Goal: Task Accomplishment & Management: Manage account settings

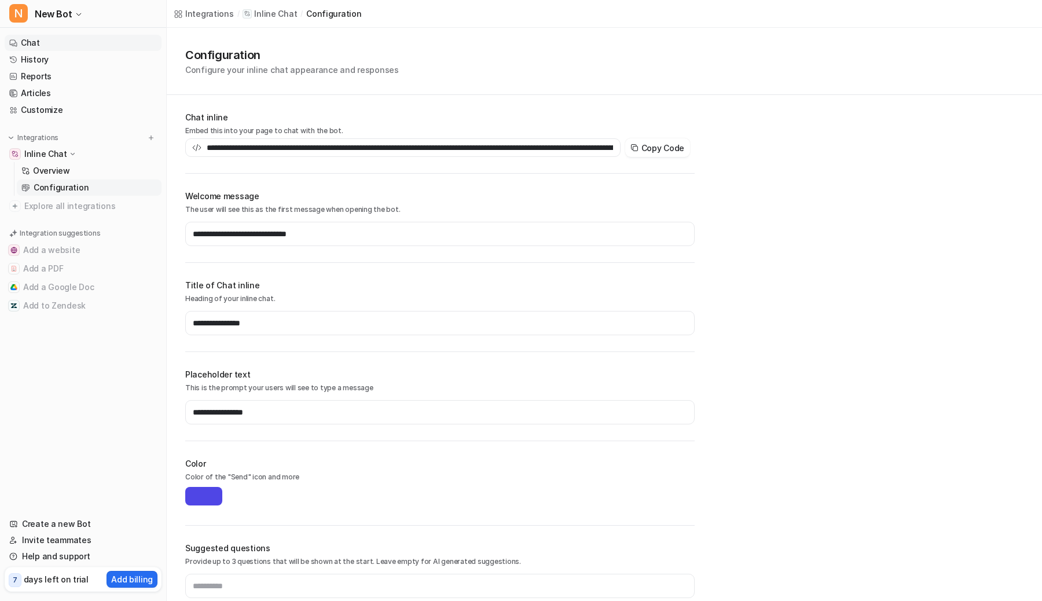
type input "**********"
click at [73, 8] on button "N New Bot" at bounding box center [83, 14] width 166 height 28
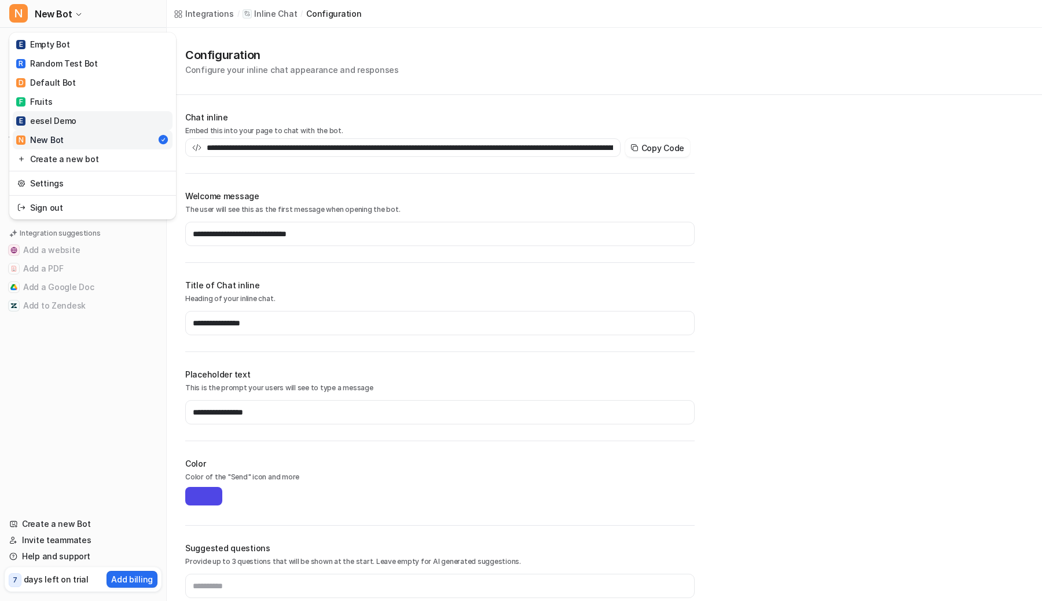
click at [88, 122] on link "E eesel Demo" at bounding box center [93, 120] width 160 height 19
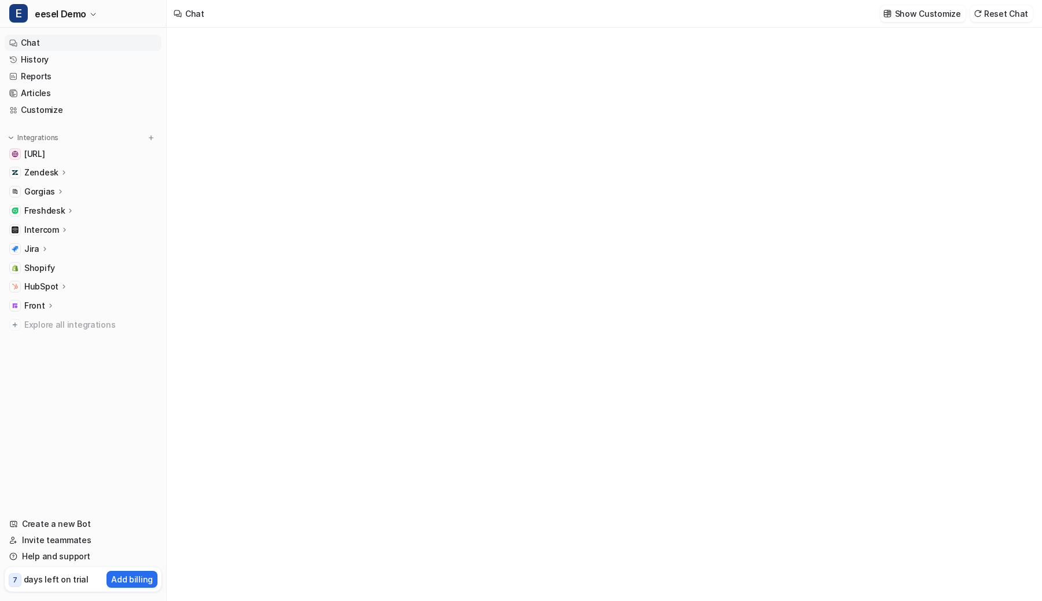
type textarea "**********"
click at [57, 169] on div "Zendesk" at bounding box center [46, 173] width 44 height 12
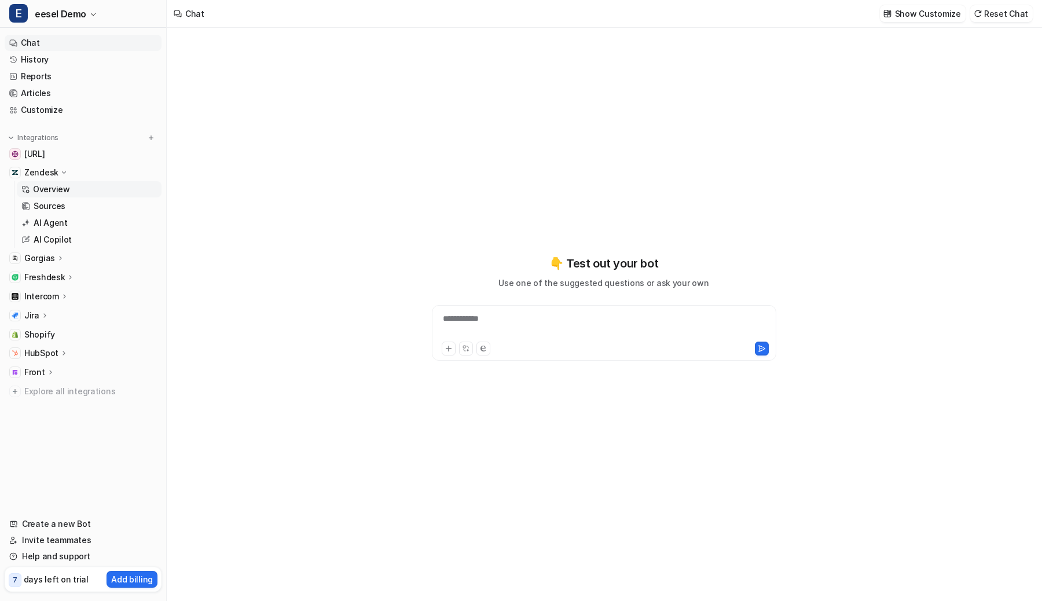
click at [59, 187] on p "Overview" at bounding box center [51, 189] width 37 height 12
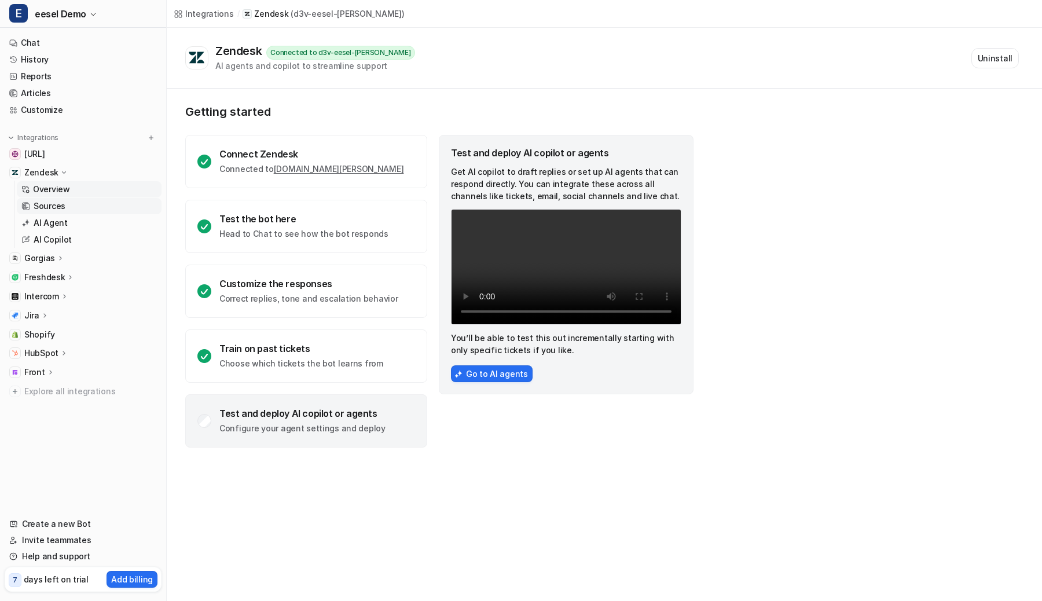
click at [54, 203] on p "Sources" at bounding box center [50, 206] width 32 height 12
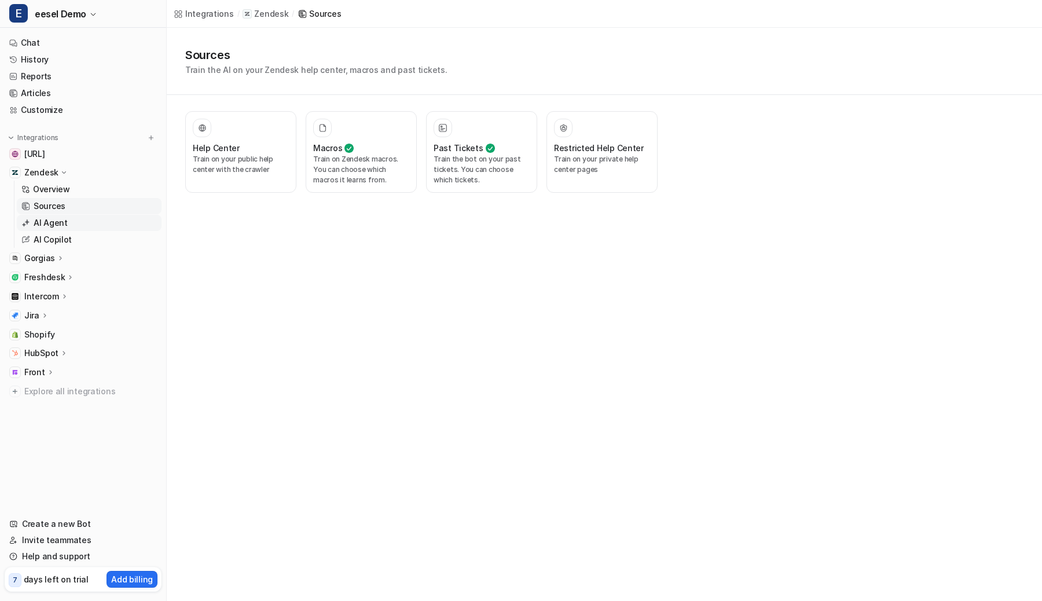
click at [52, 229] on link "AI Agent" at bounding box center [89, 223] width 145 height 16
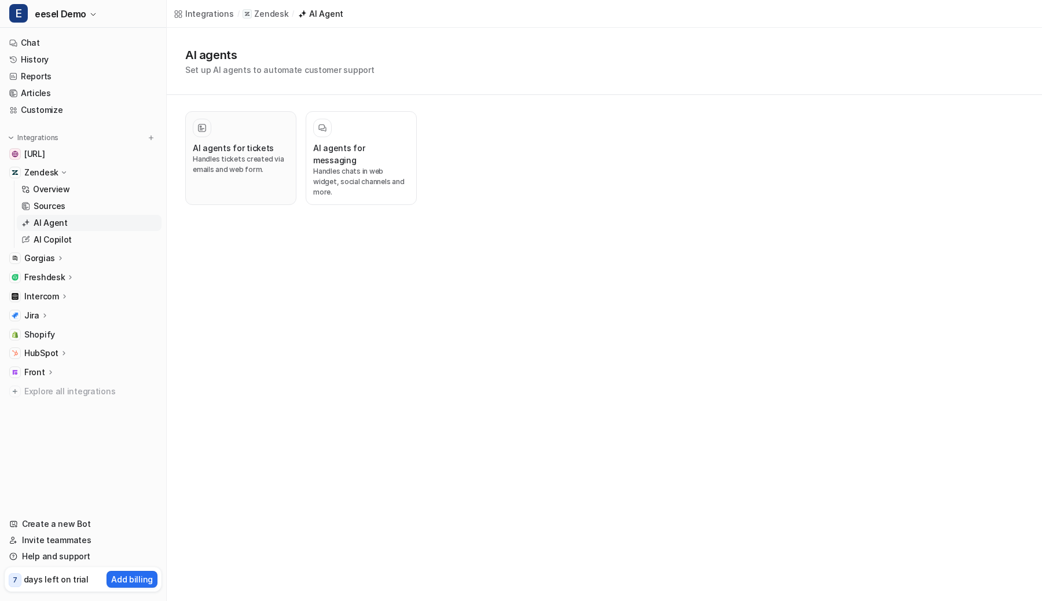
click at [241, 132] on div at bounding box center [241, 128] width 96 height 19
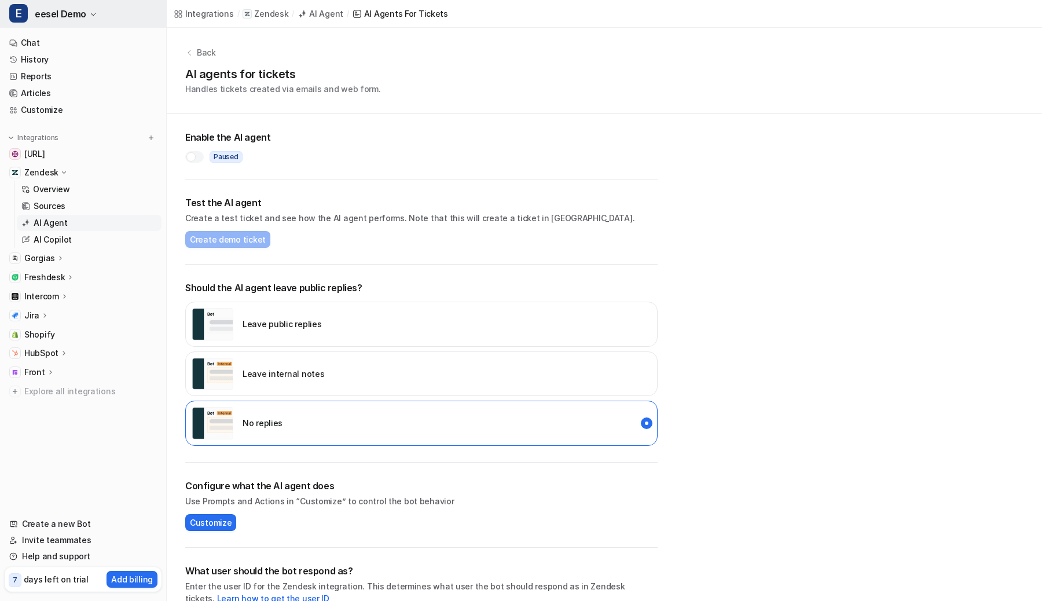
click at [84, 20] on span "eesel Demo" at bounding box center [60, 14] width 51 height 16
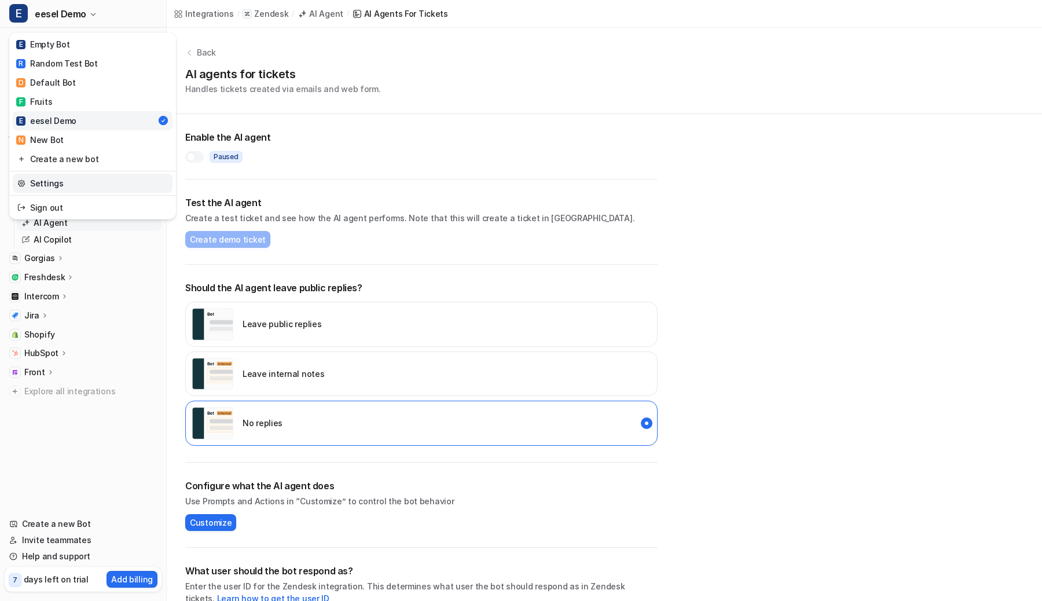
click at [64, 180] on link "Settings" at bounding box center [93, 183] width 160 height 19
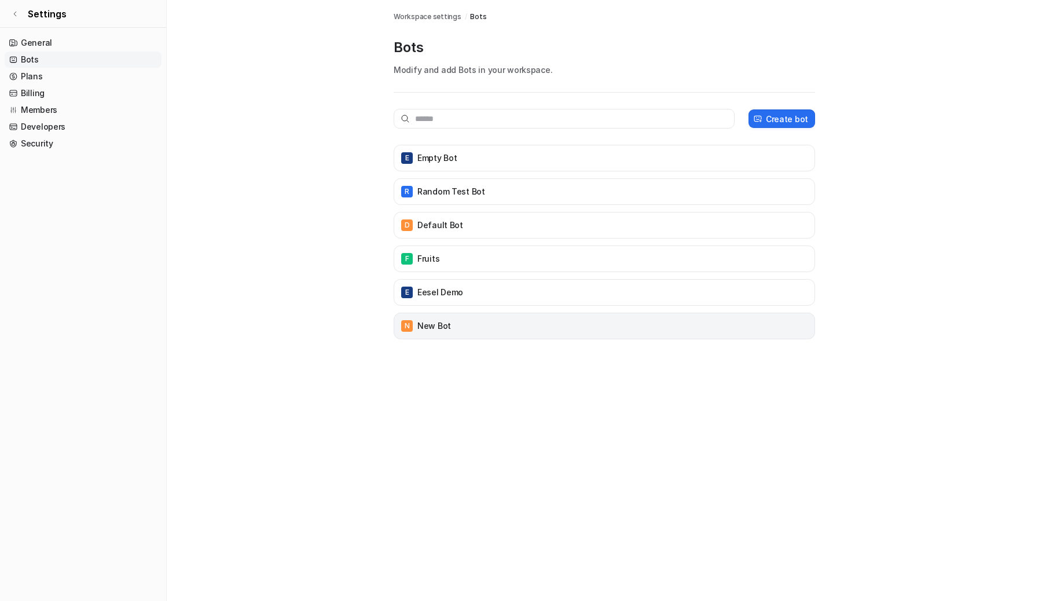
click at [444, 328] on p "New Bot" at bounding box center [434, 326] width 34 height 12
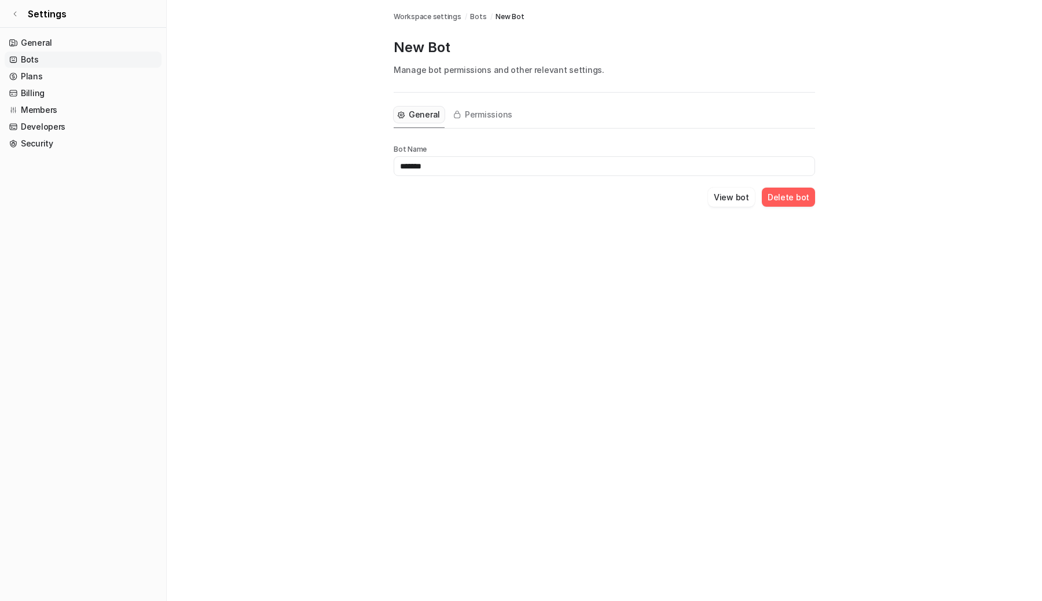
click at [783, 190] on button "Delete bot" at bounding box center [787, 196] width 53 height 19
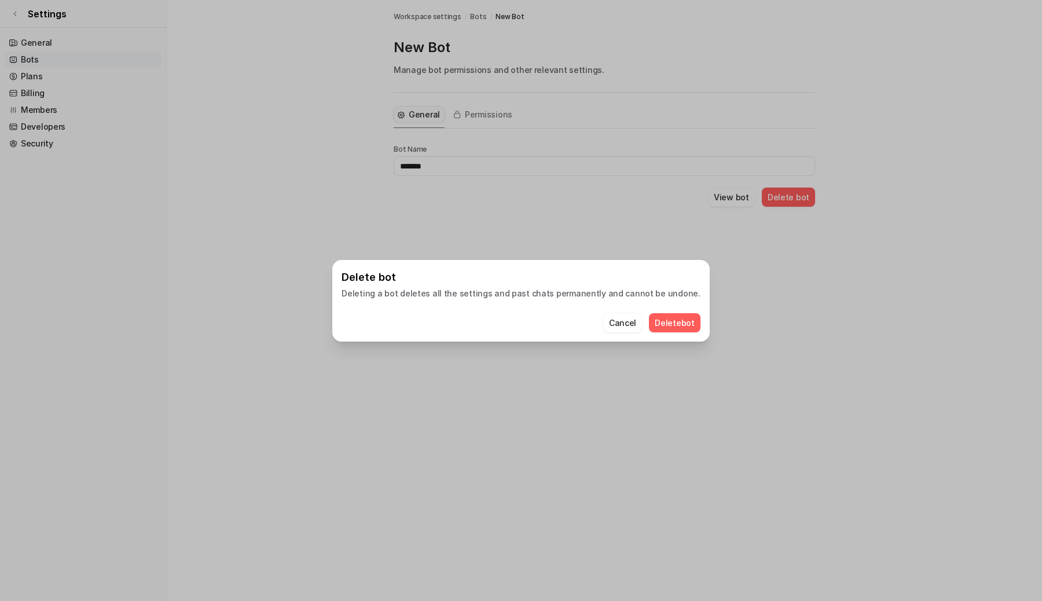
click at [649, 319] on button "Delete bot" at bounding box center [674, 322] width 51 height 19
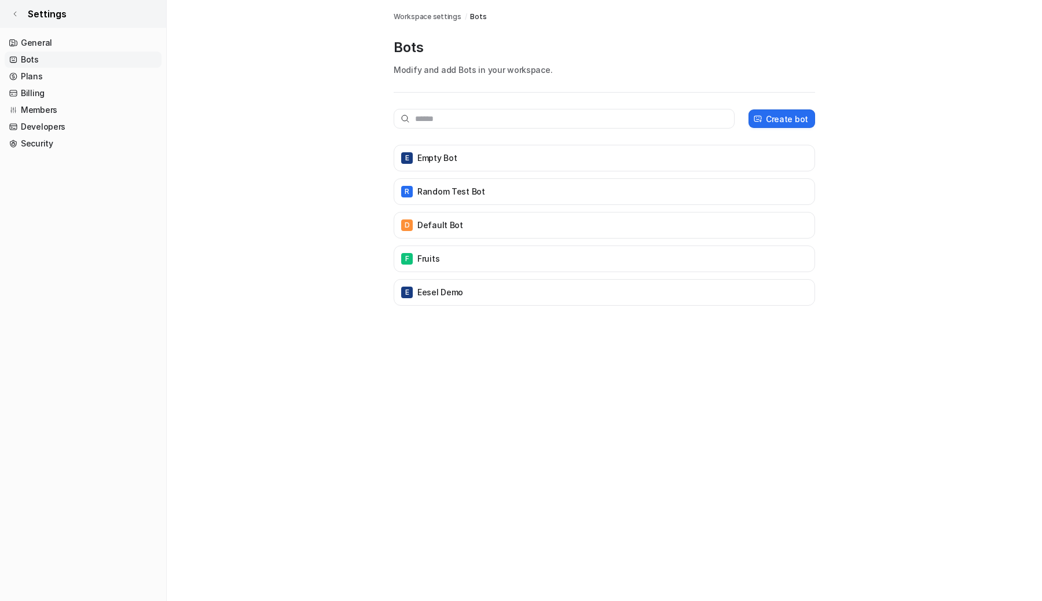
click at [20, 16] on link "Settings" at bounding box center [83, 14] width 166 height 28
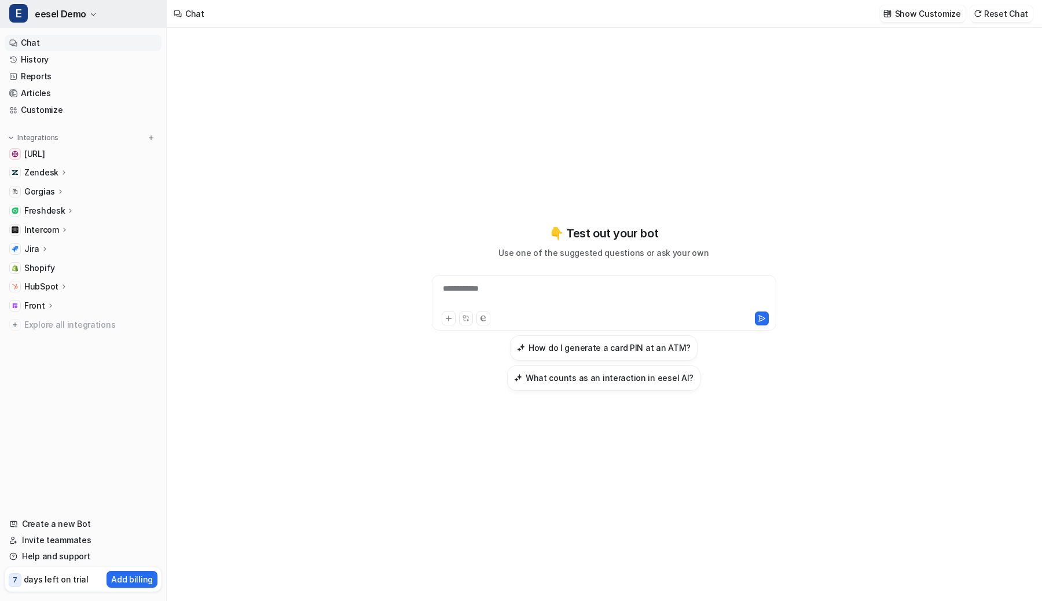
click at [98, 13] on button "E eesel Demo" at bounding box center [83, 14] width 166 height 28
click at [42, 264] on span "Shopify" at bounding box center [39, 268] width 31 height 12
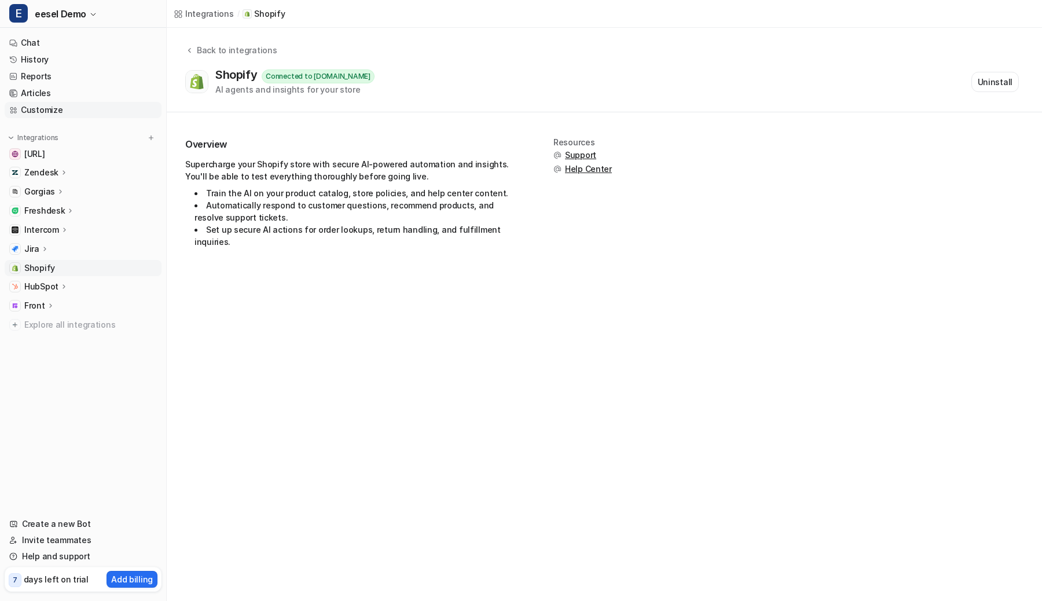
click at [44, 108] on link "Customize" at bounding box center [83, 110] width 157 height 16
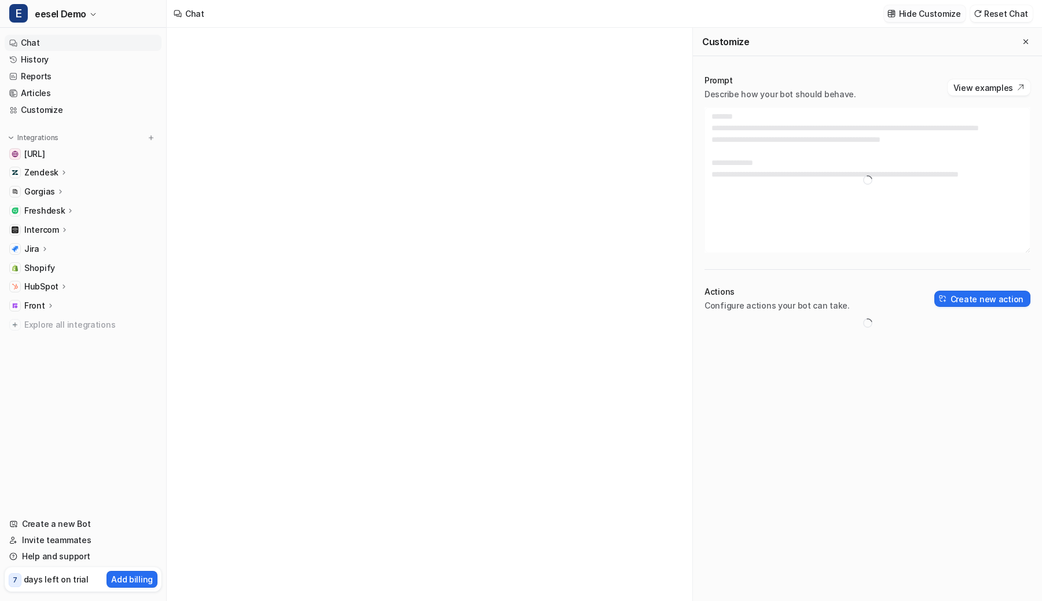
type textarea "**********"
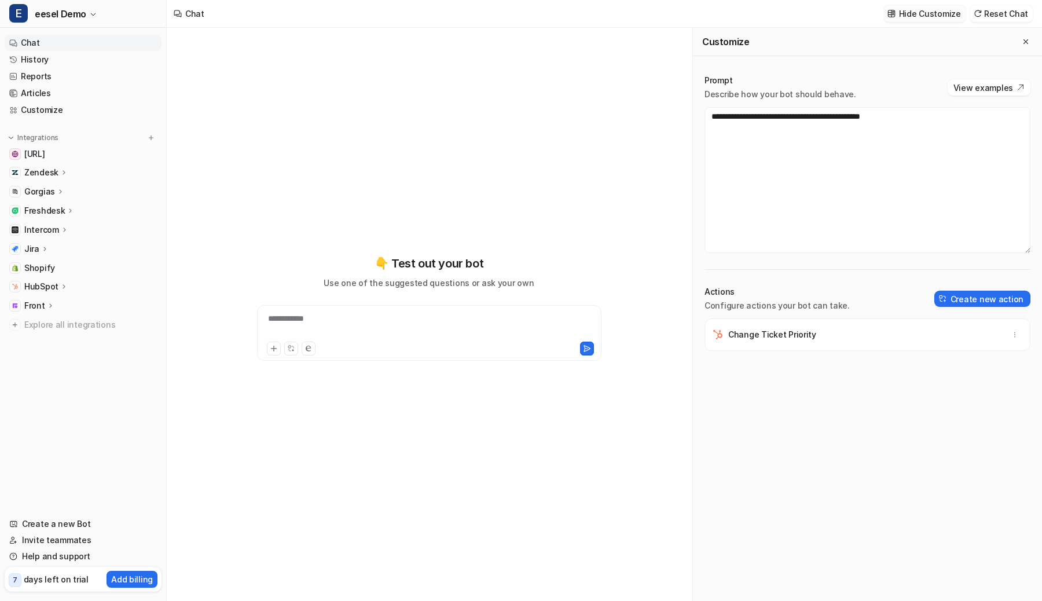
click at [464, 297] on div "**********" at bounding box center [429, 308] width 426 height 106
click at [463, 322] on div "**********" at bounding box center [429, 325] width 338 height 27
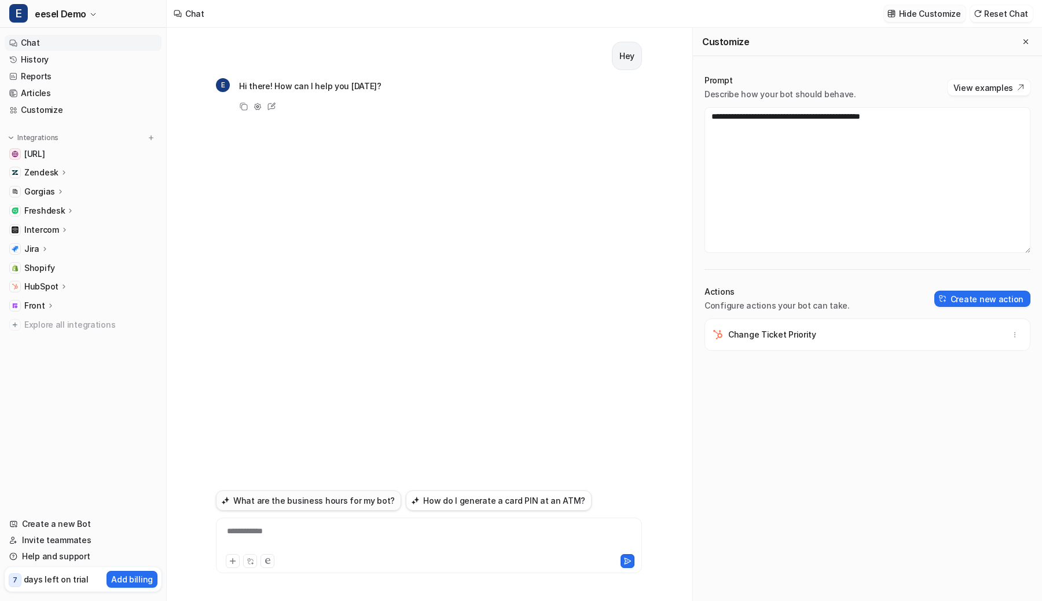
click at [319, 499] on button "What are the business hours for my bot?" at bounding box center [308, 500] width 185 height 20
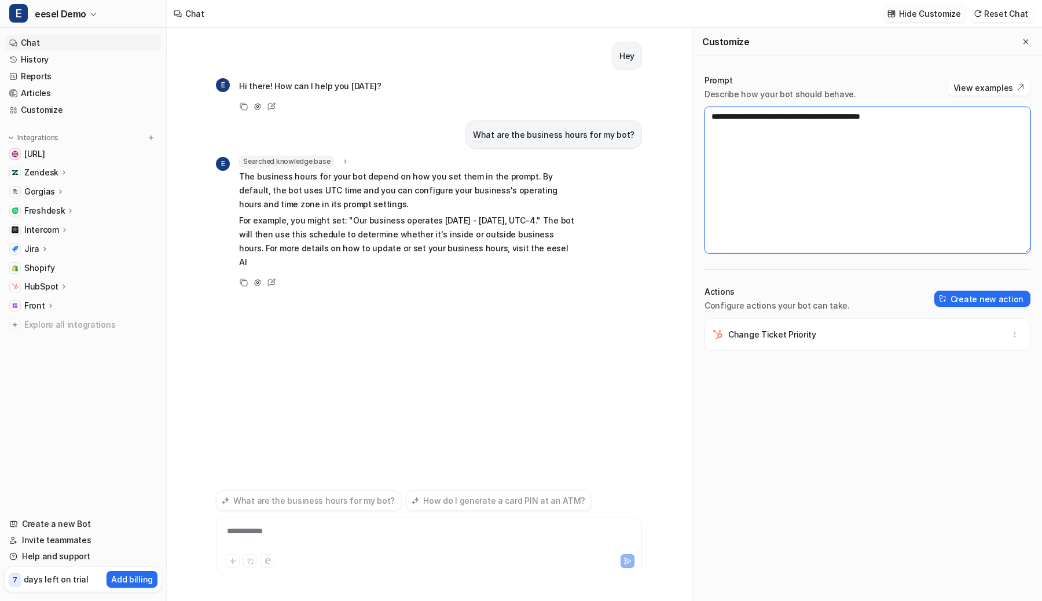
click at [734, 120] on textarea "**********" at bounding box center [867, 180] width 326 height 146
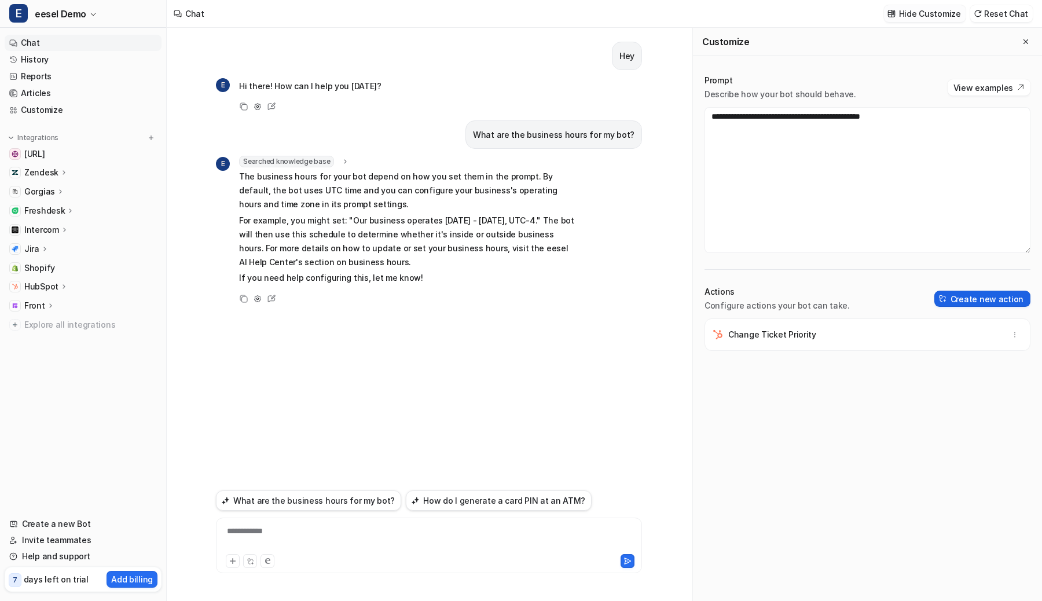
click at [990, 295] on button "Create new action" at bounding box center [982, 298] width 96 height 16
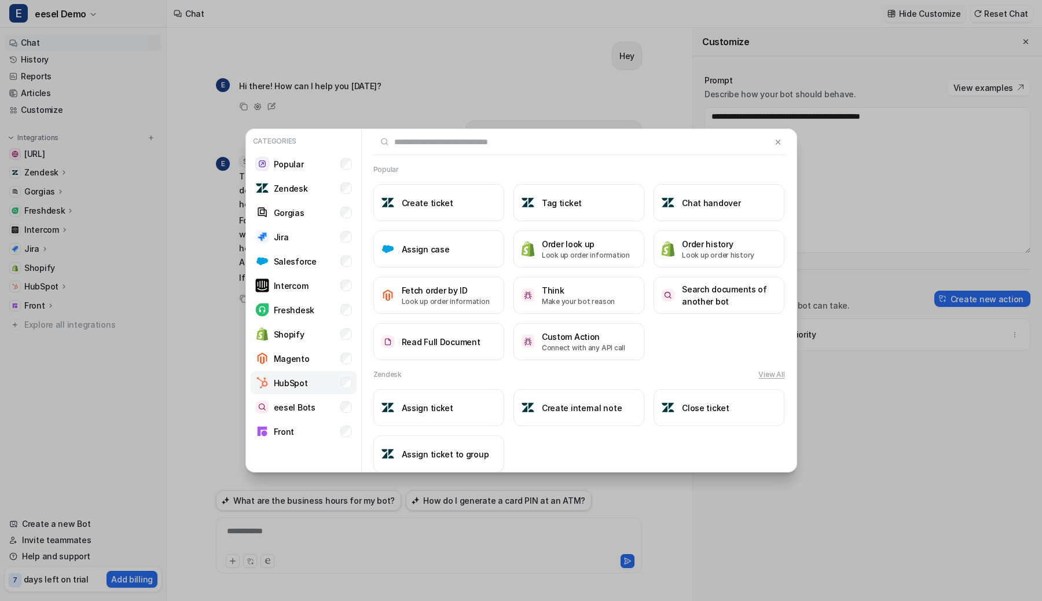
click at [351, 375] on li "HubSpot" at bounding box center [304, 382] width 106 height 23
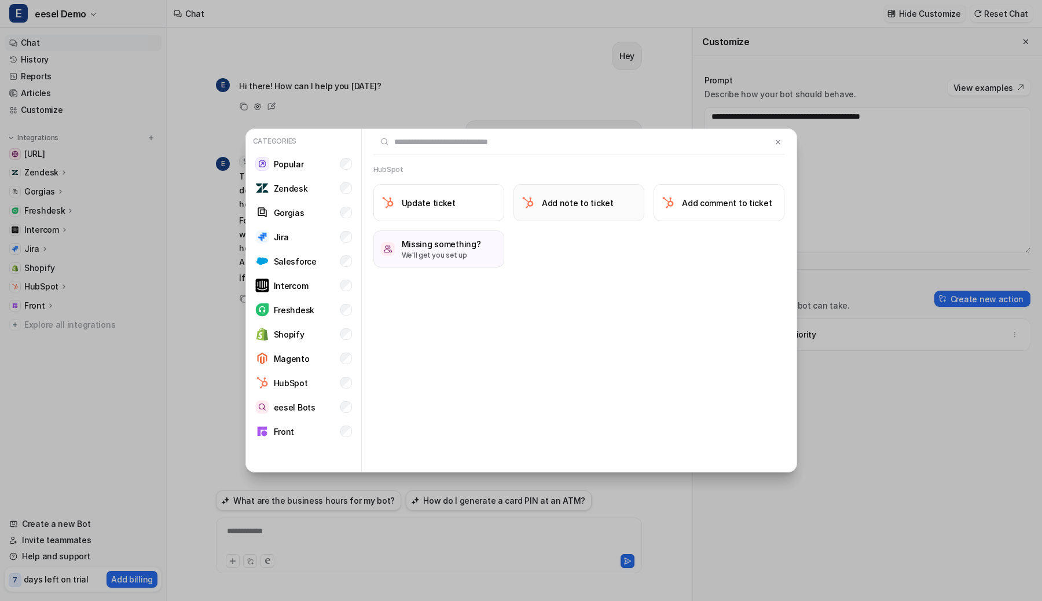
click at [566, 198] on h3 "Add note to ticket" at bounding box center [578, 203] width 72 height 12
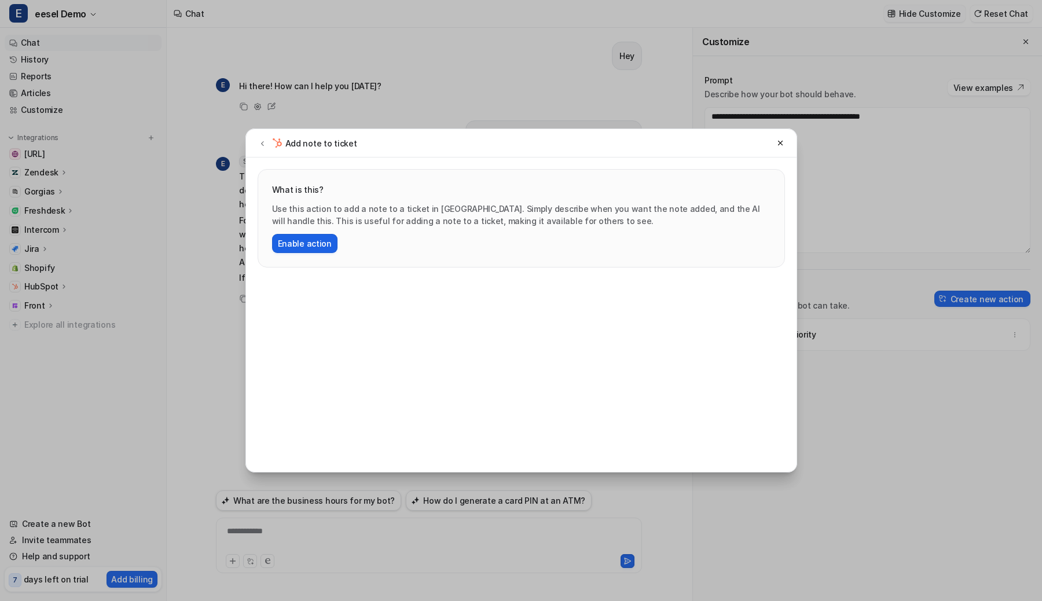
click at [323, 248] on button "Enable action" at bounding box center [304, 243] width 65 height 19
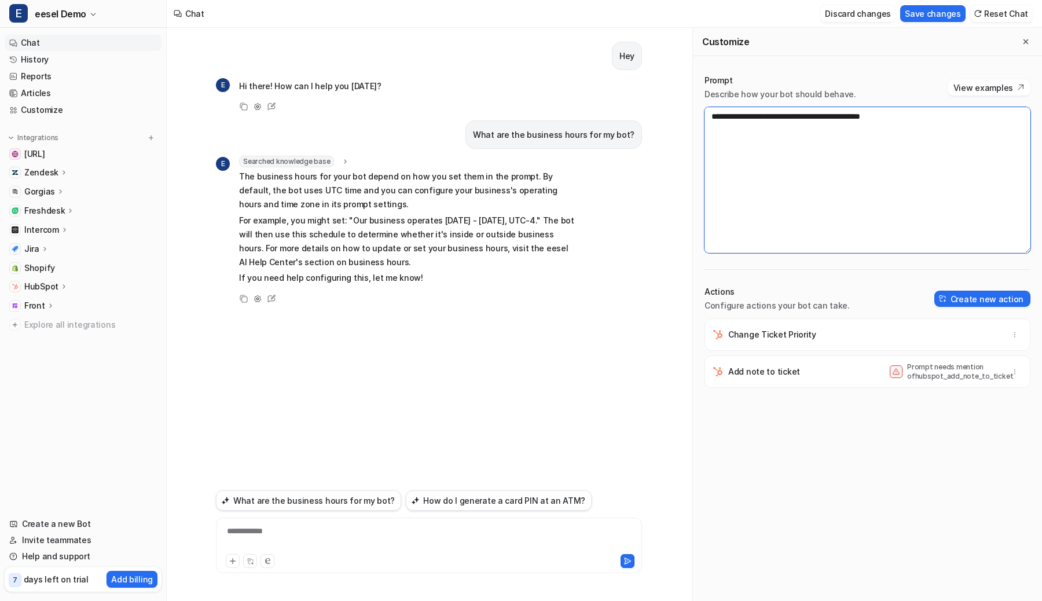
click at [919, 122] on textarea "**********" at bounding box center [867, 180] width 326 height 146
type textarea "**********"
click at [360, 502] on button "What are the business hours for my bot?" at bounding box center [308, 500] width 185 height 20
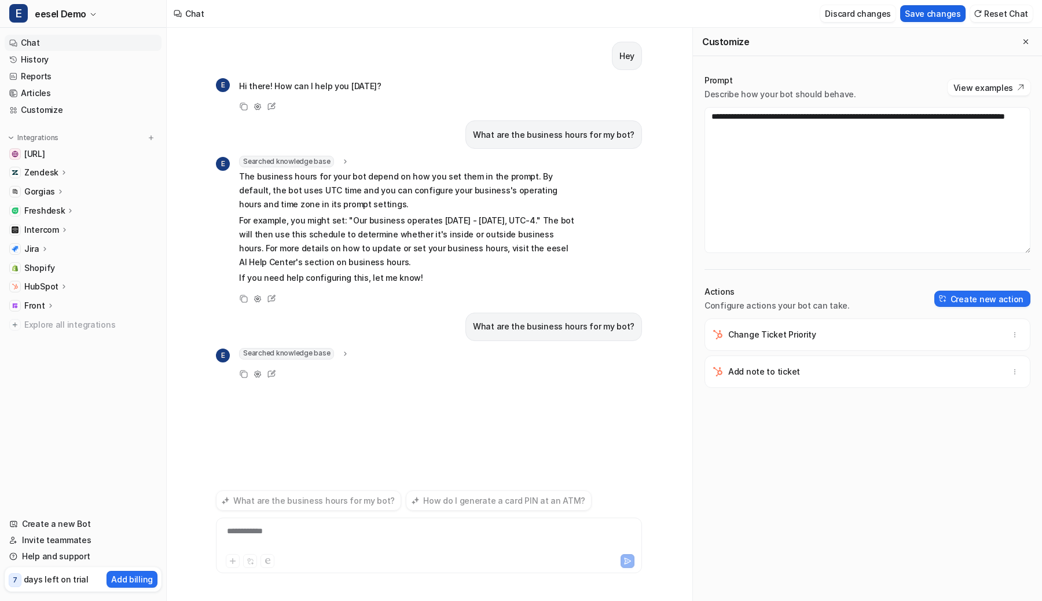
click at [940, 9] on button "Save changes" at bounding box center [932, 13] width 65 height 17
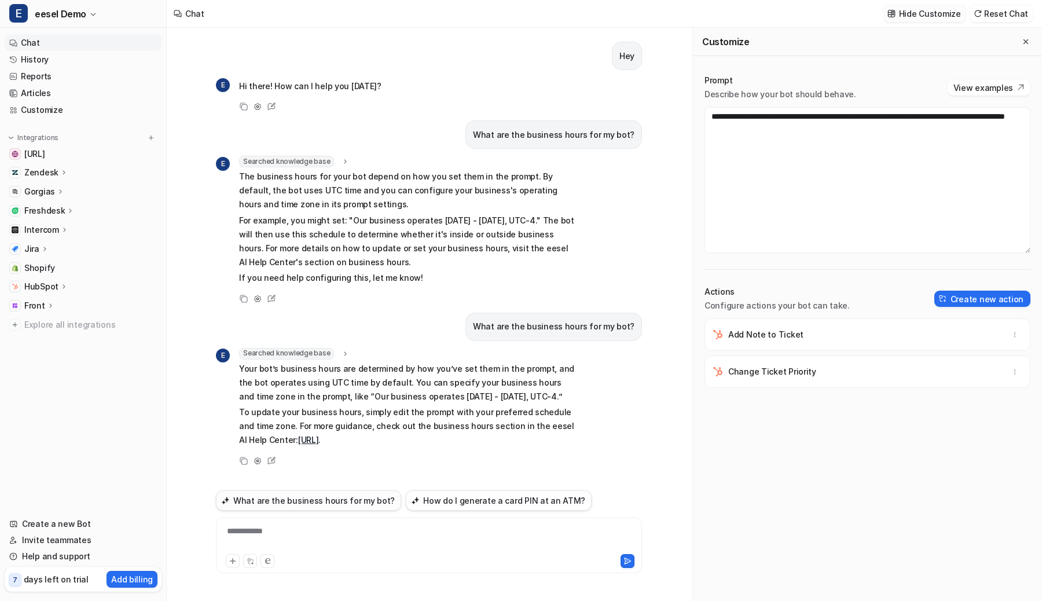
click at [349, 501] on button "What are the business hours for my bot?" at bounding box center [308, 500] width 185 height 20
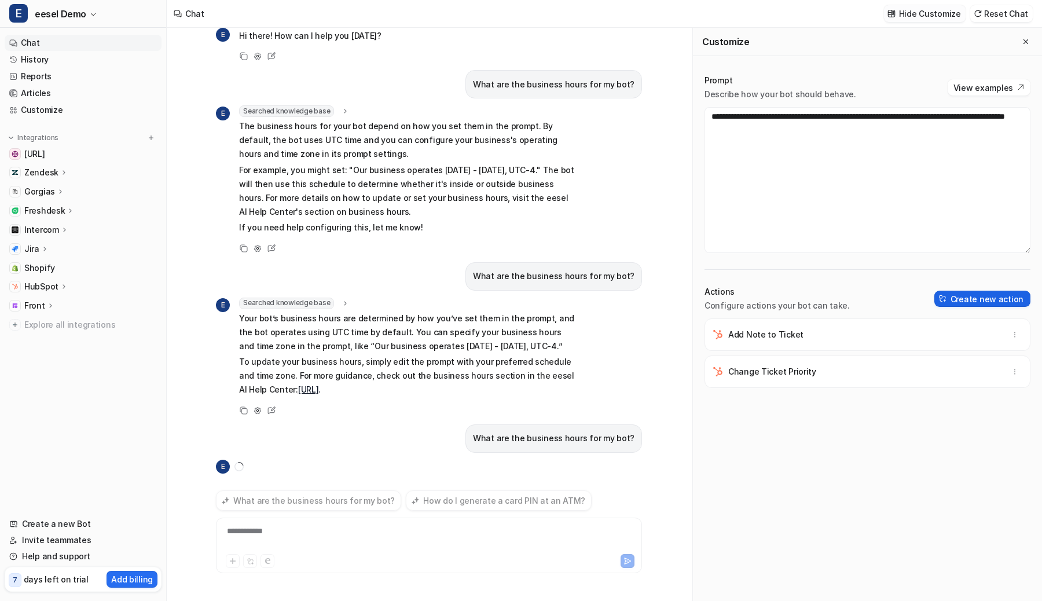
scroll to position [70, 0]
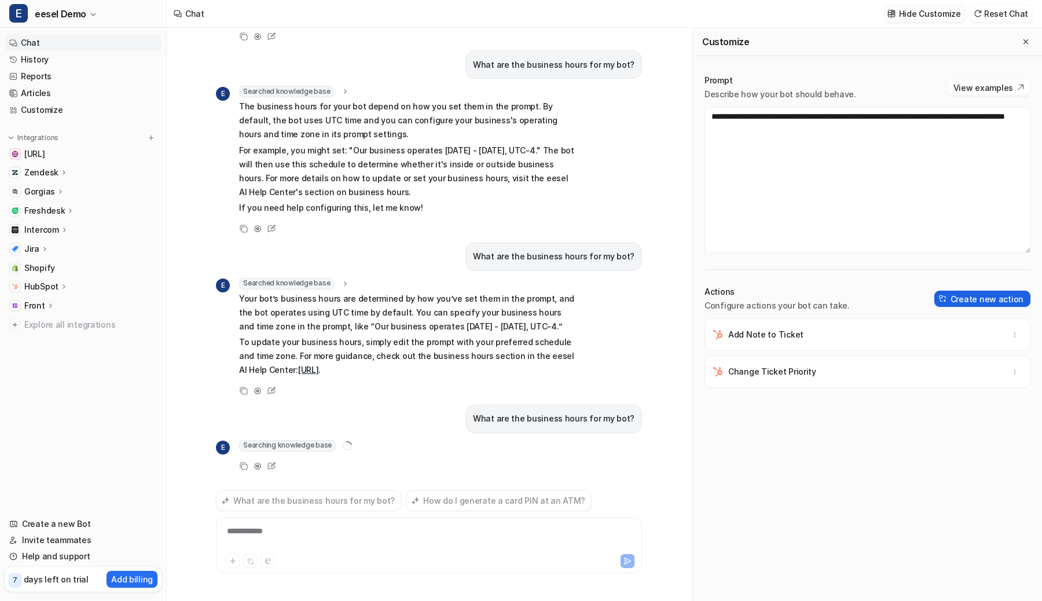
click at [985, 295] on button "Create new action" at bounding box center [982, 298] width 96 height 16
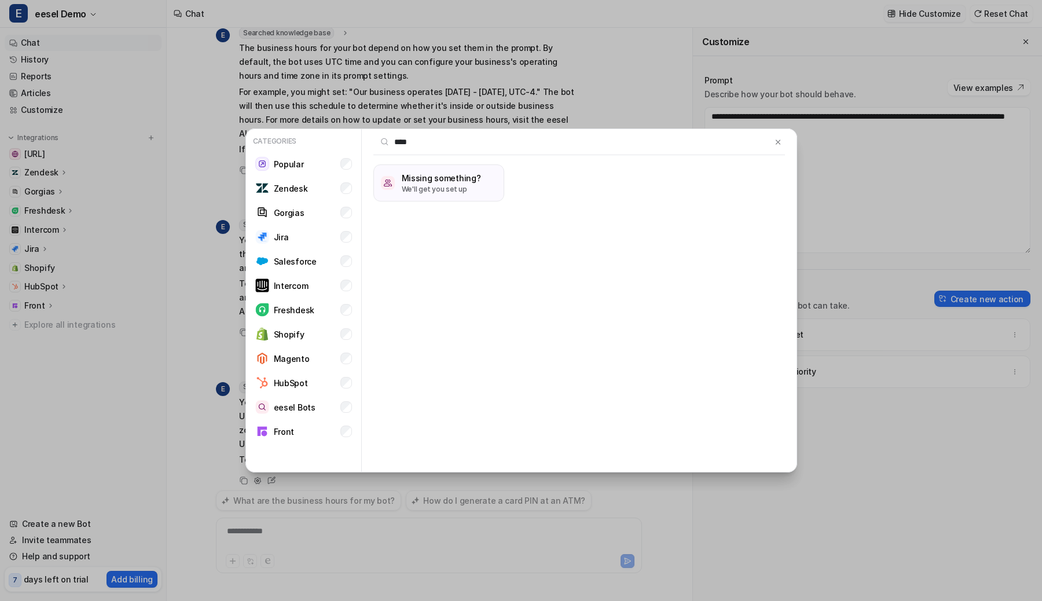
type input "***"
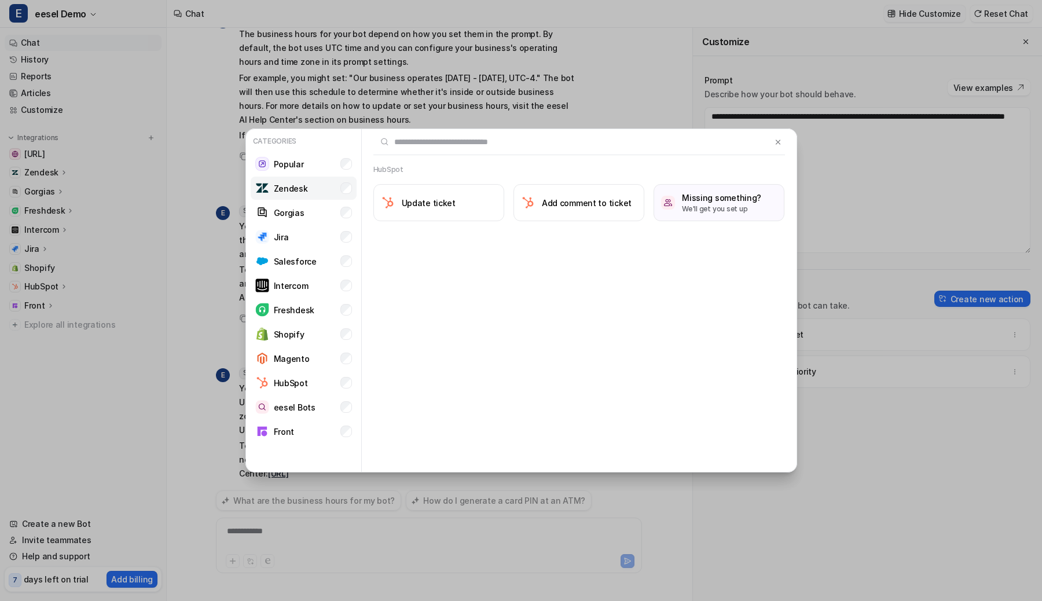
scroll to position [156, 0]
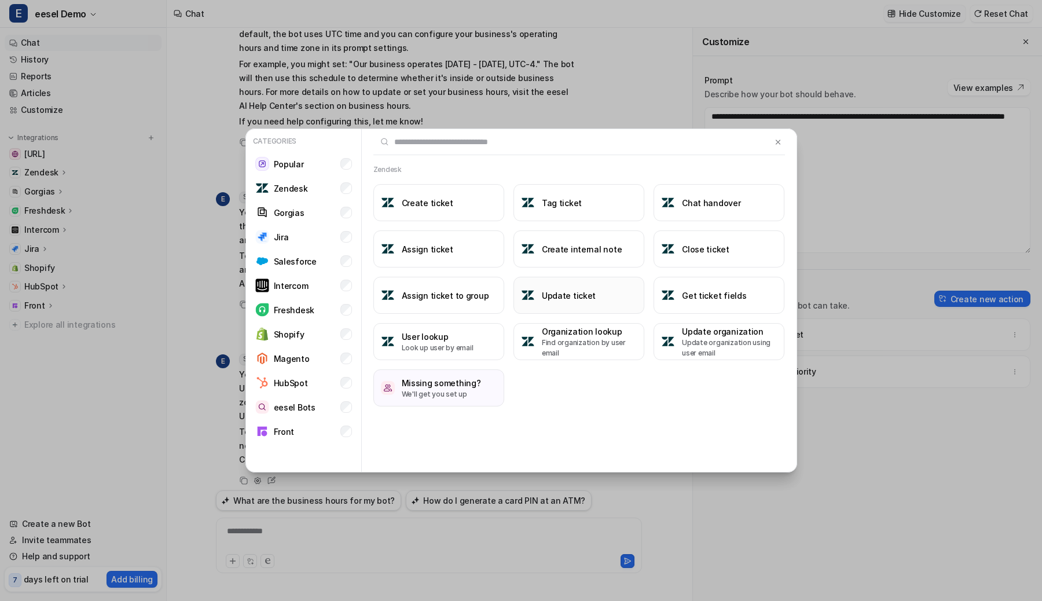
drag, startPoint x: 680, startPoint y: 246, endPoint x: 629, endPoint y: 290, distance: 67.3
click at [629, 290] on div "Create ticket Tag ticket Chat handover Assign ticket Create internal note Close…" at bounding box center [578, 295] width 411 height 222
click at [604, 210] on button "Tag ticket" at bounding box center [578, 202] width 131 height 37
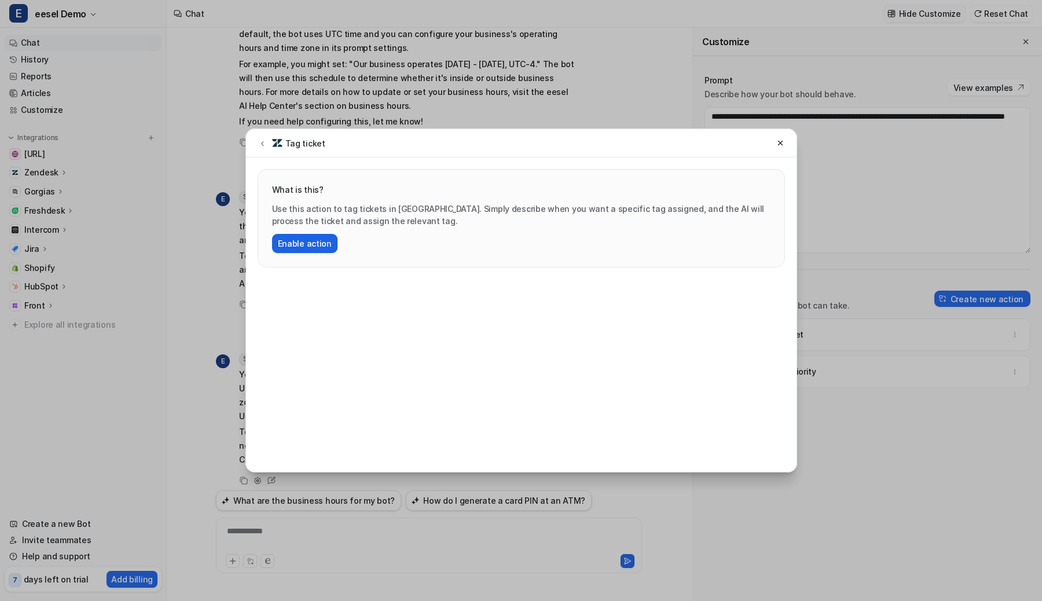
click at [327, 248] on button "Enable action" at bounding box center [304, 243] width 65 height 19
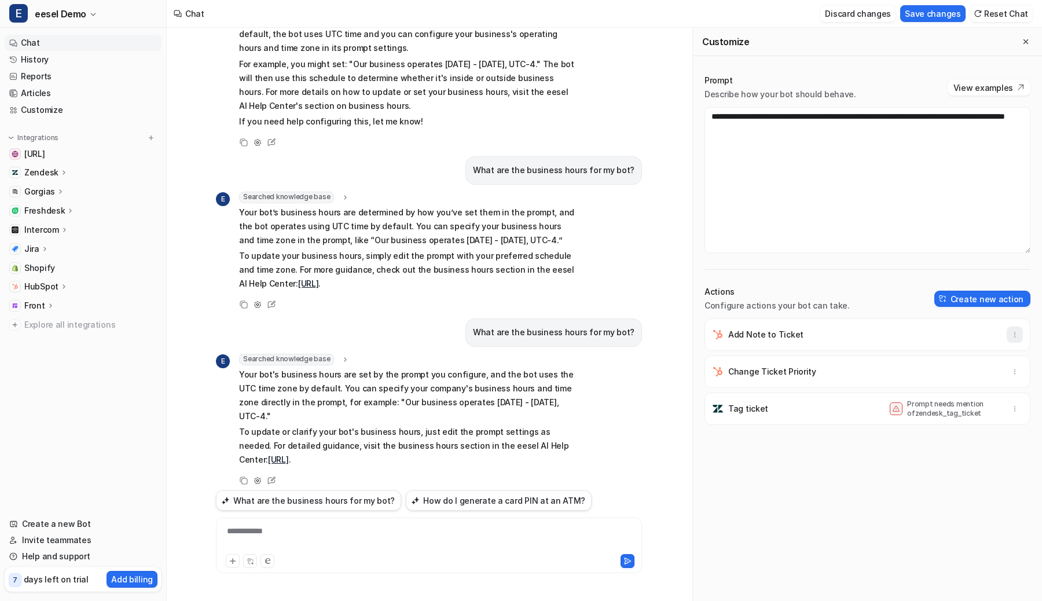
click at [1014, 333] on icon "button" at bounding box center [1014, 334] width 8 height 8
click at [969, 363] on button "Delete" at bounding box center [957, 359] width 125 height 21
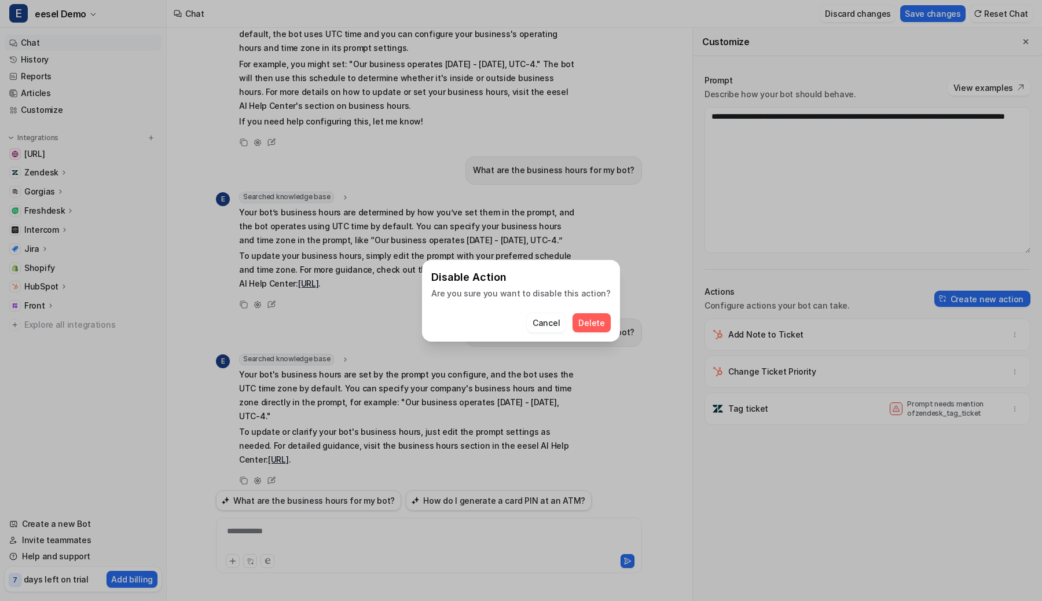
click at [587, 326] on span "Delete" at bounding box center [591, 323] width 26 height 12
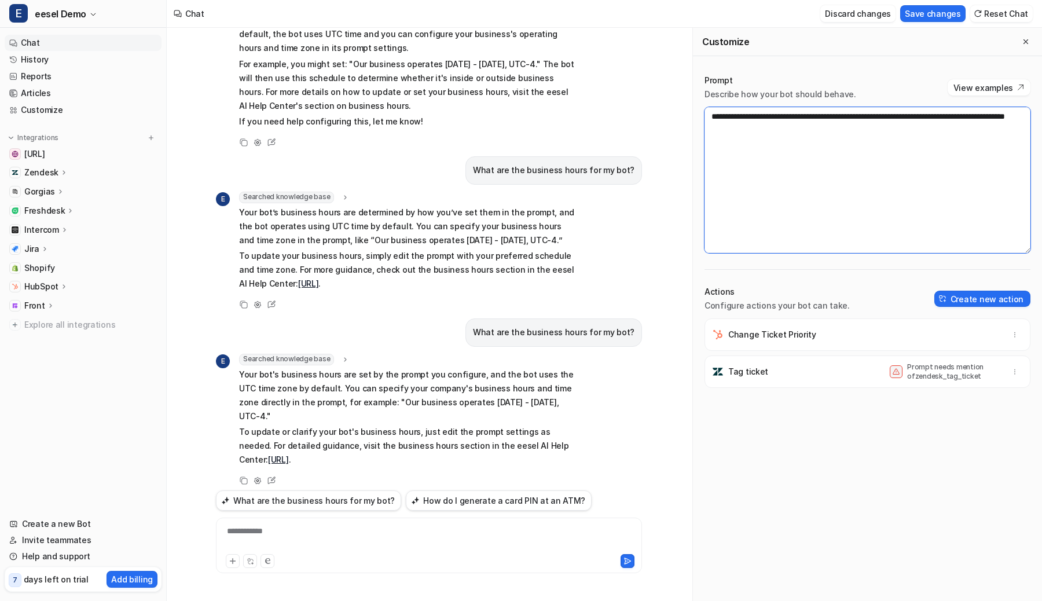
drag, startPoint x: 915, startPoint y: 138, endPoint x: 915, endPoint y: 118, distance: 19.7
click at [915, 118] on textarea "**********" at bounding box center [867, 180] width 326 height 146
type textarea "**********"
click at [946, 12] on button "Save changes" at bounding box center [932, 13] width 65 height 17
click at [339, 502] on button "What are the business hours for my bot?" at bounding box center [308, 500] width 185 height 20
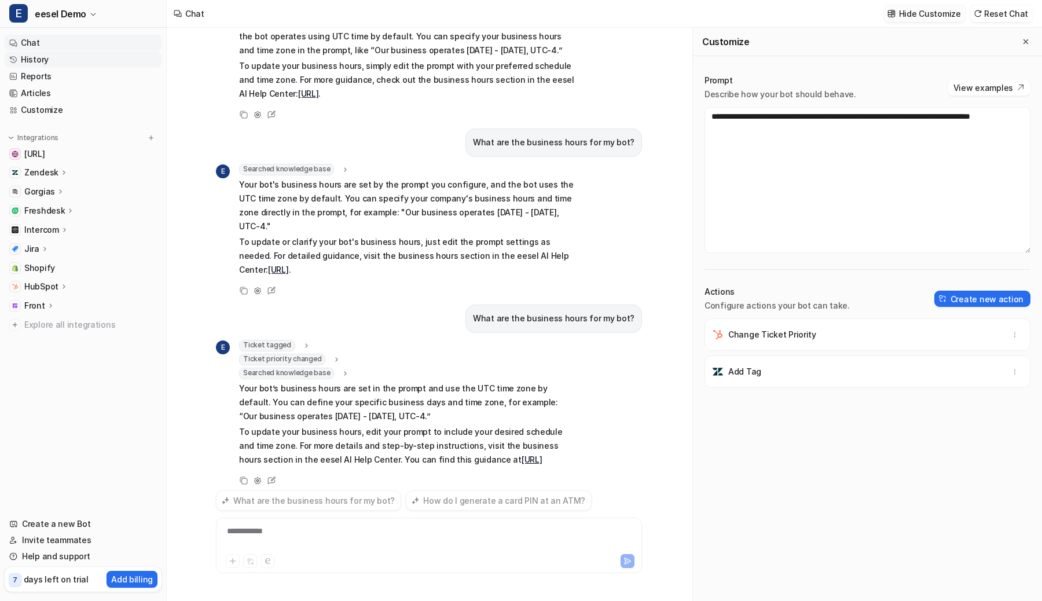
scroll to position [360, 0]
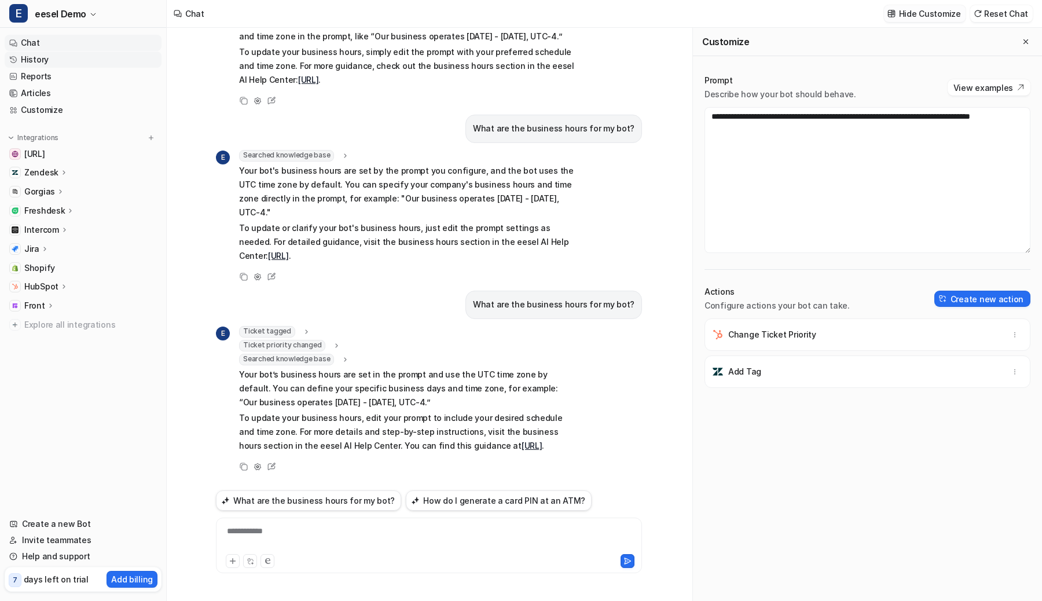
click at [39, 55] on link "History" at bounding box center [83, 59] width 157 height 16
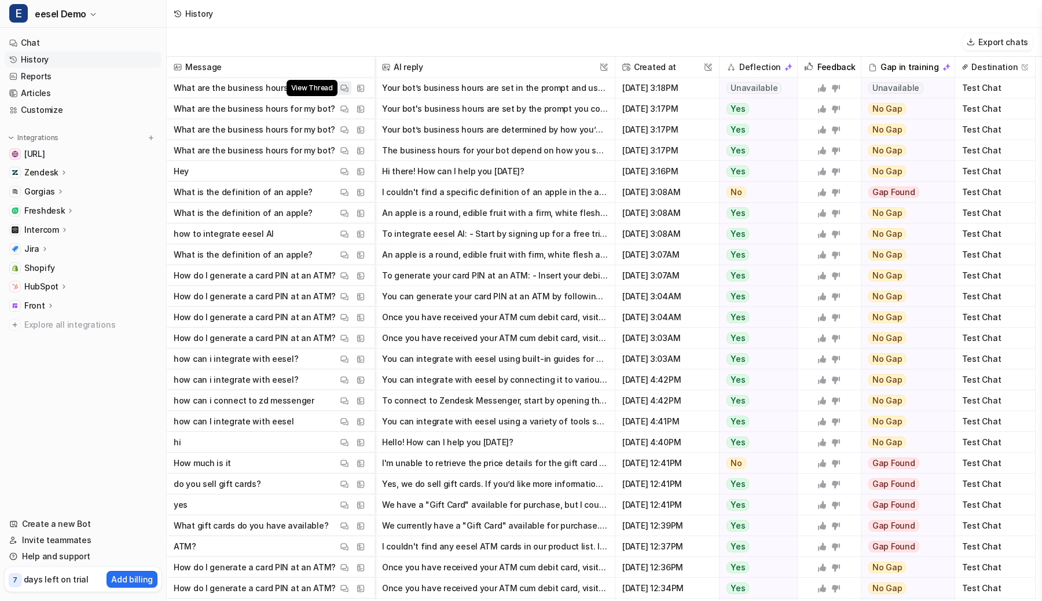
click at [343, 91] on img at bounding box center [344, 88] width 8 height 9
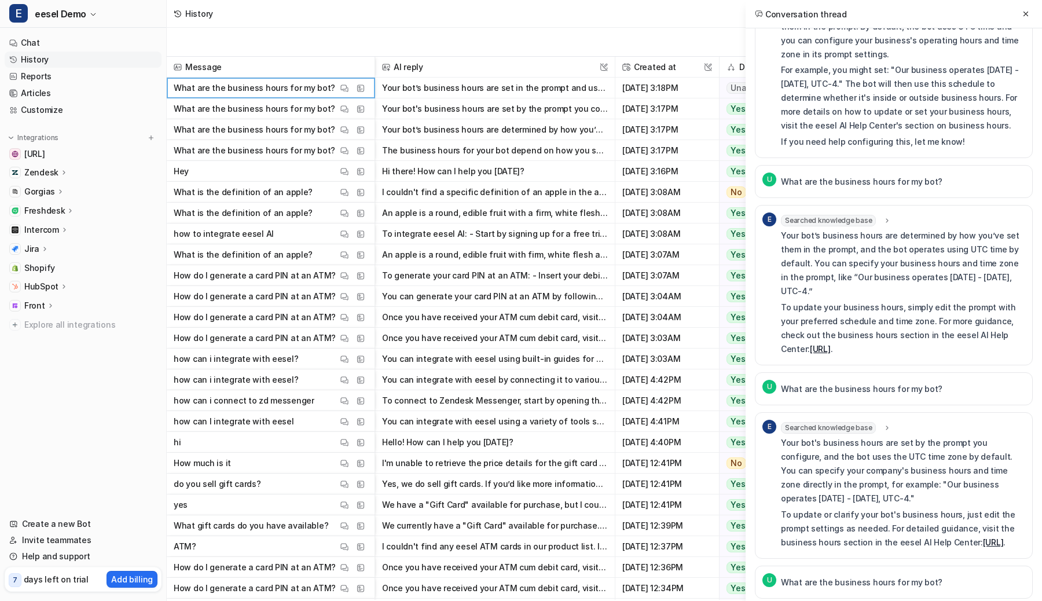
scroll to position [396, 0]
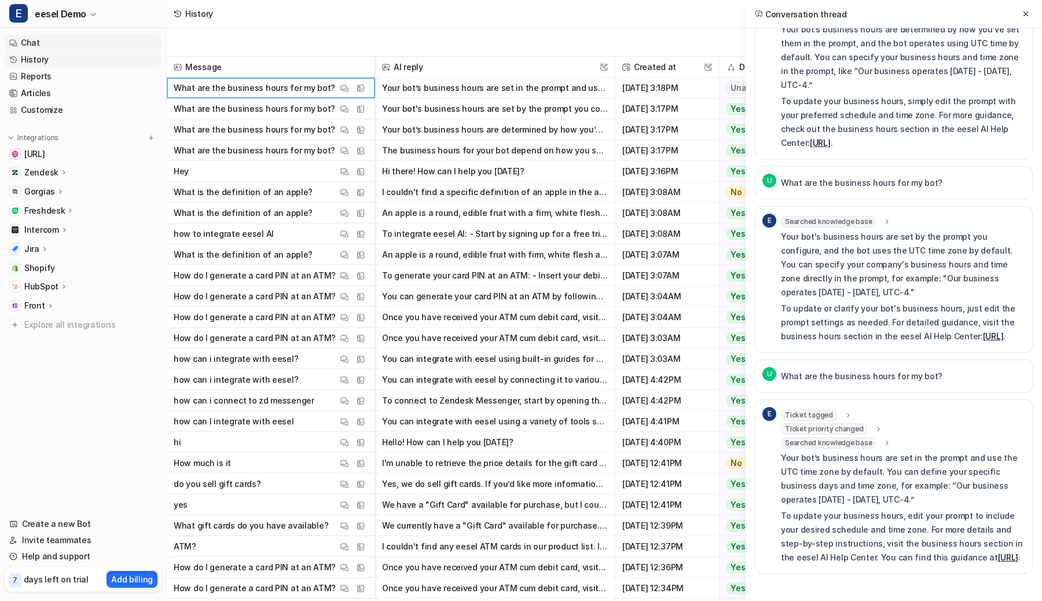
click at [61, 38] on link "Chat" at bounding box center [83, 43] width 157 height 16
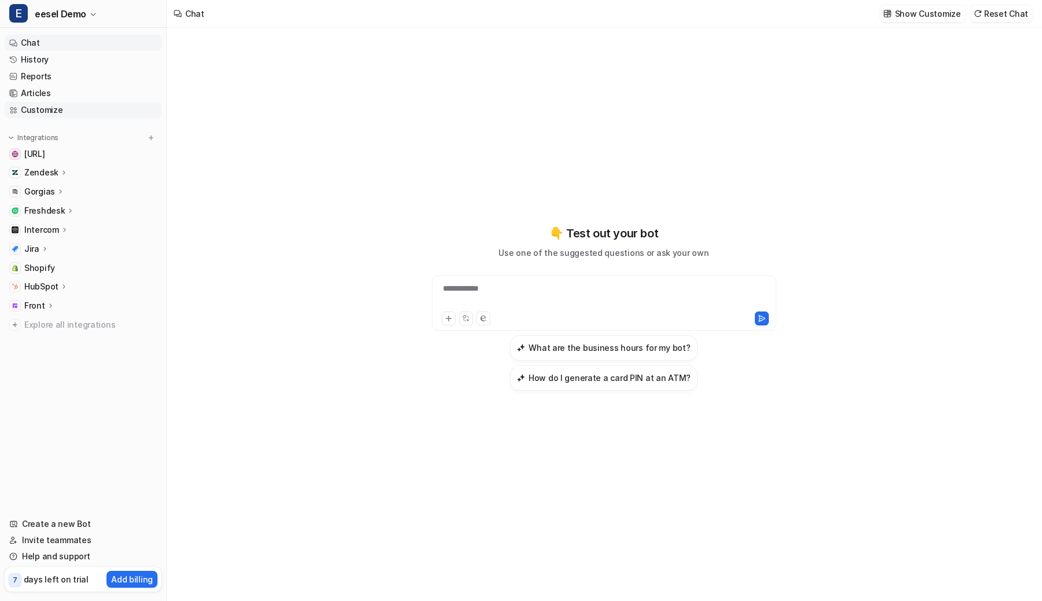
click at [106, 111] on link "Customize" at bounding box center [83, 110] width 157 height 16
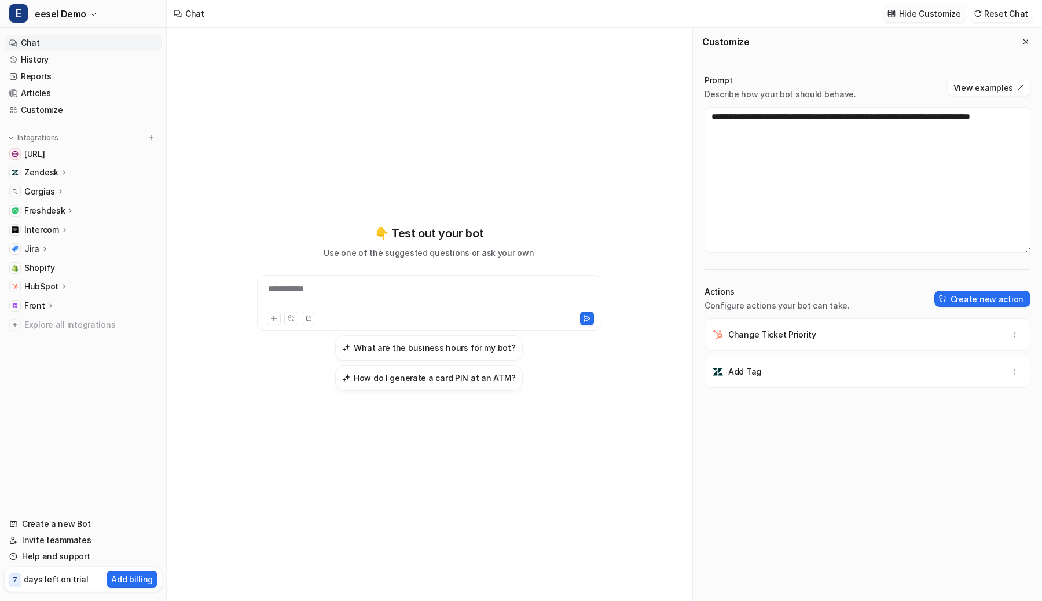
click at [910, 15] on p "Hide Customize" at bounding box center [930, 14] width 62 height 12
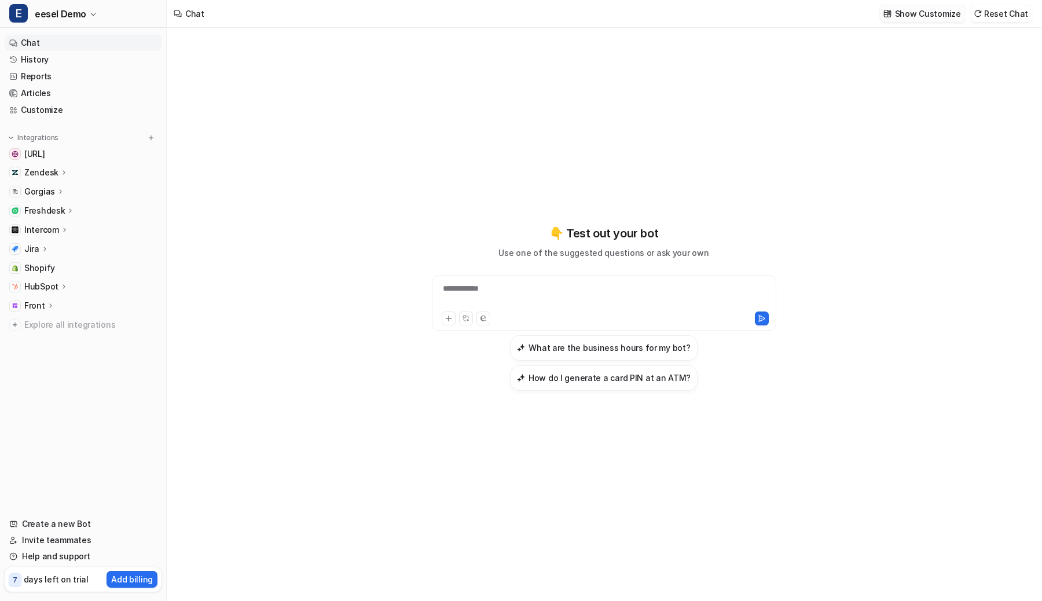
click at [910, 15] on p "Show Customize" at bounding box center [928, 14] width 66 height 12
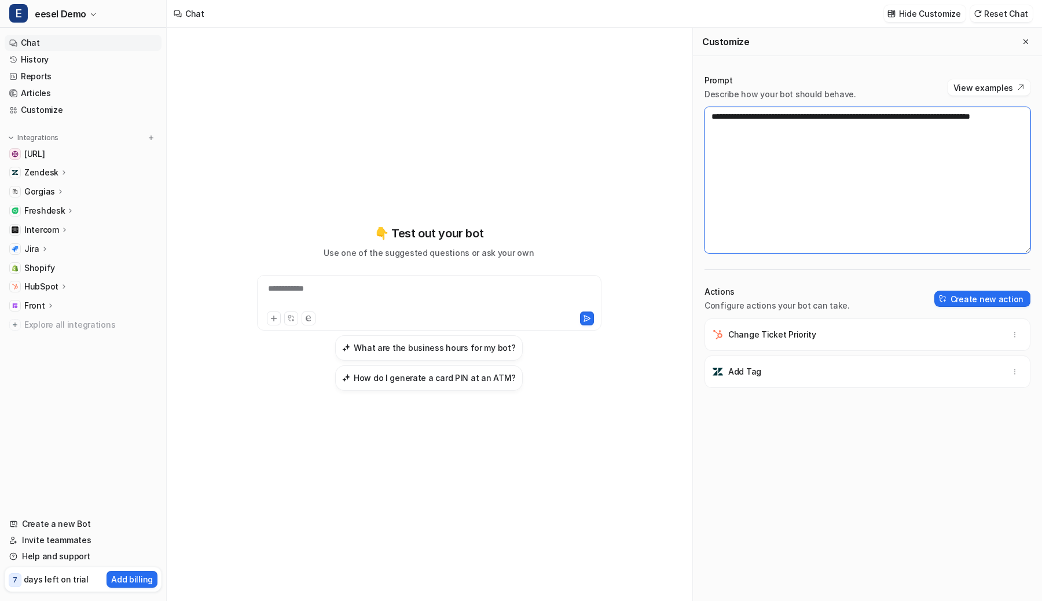
click at [866, 143] on textarea "**********" at bounding box center [867, 180] width 326 height 146
click at [796, 47] on div "Customize" at bounding box center [867, 42] width 349 height 28
click at [1008, 375] on button "button" at bounding box center [1014, 371] width 16 height 16
click at [971, 401] on button "Delete" at bounding box center [957, 397] width 125 height 21
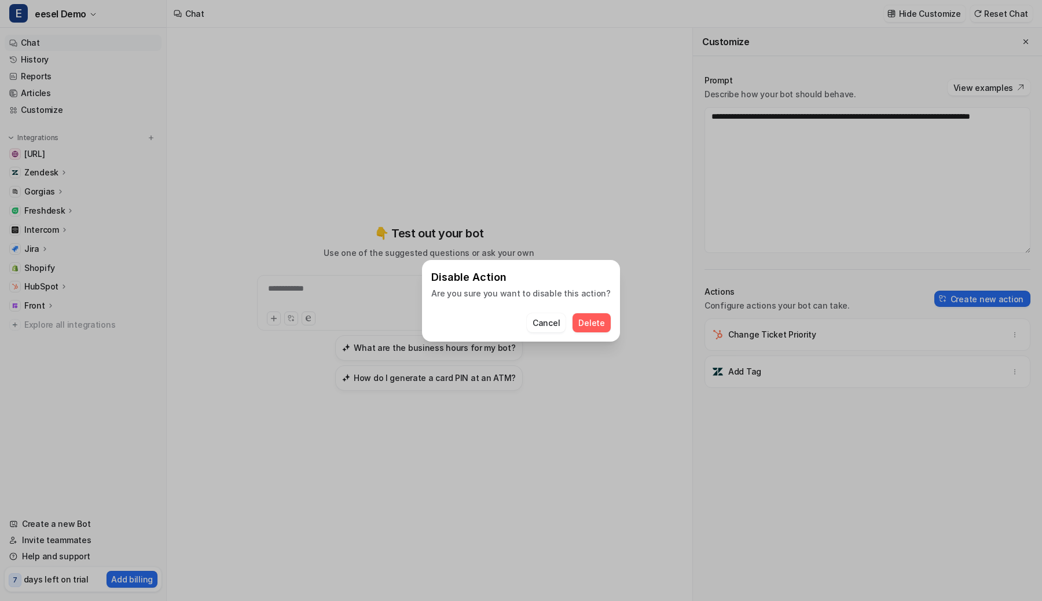
click at [590, 329] on button "Delete" at bounding box center [591, 322] width 38 height 19
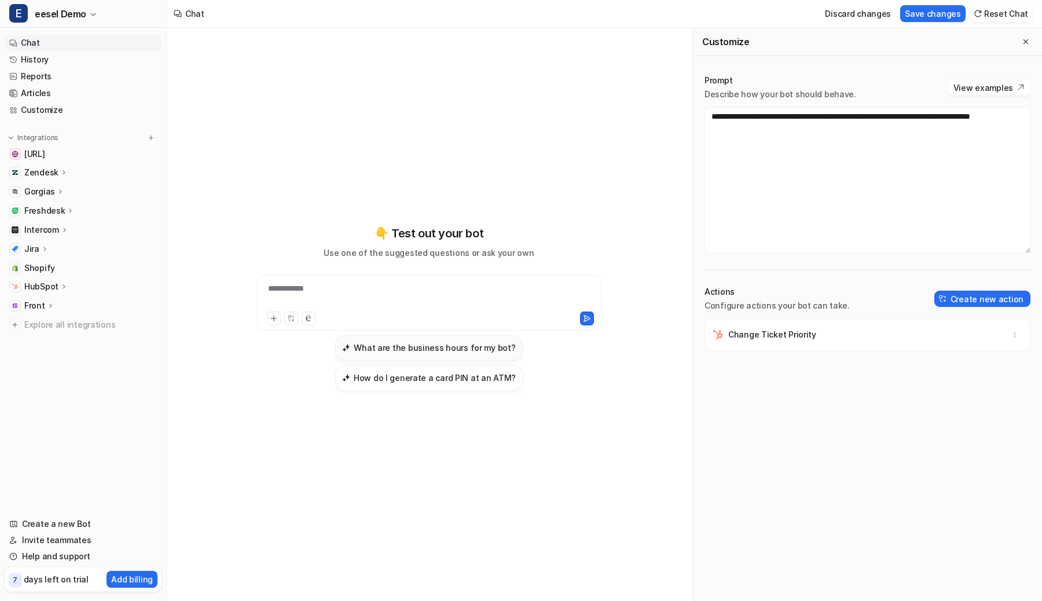
click at [451, 351] on h3 "What are the business hours for my bot?" at bounding box center [434, 347] width 161 height 12
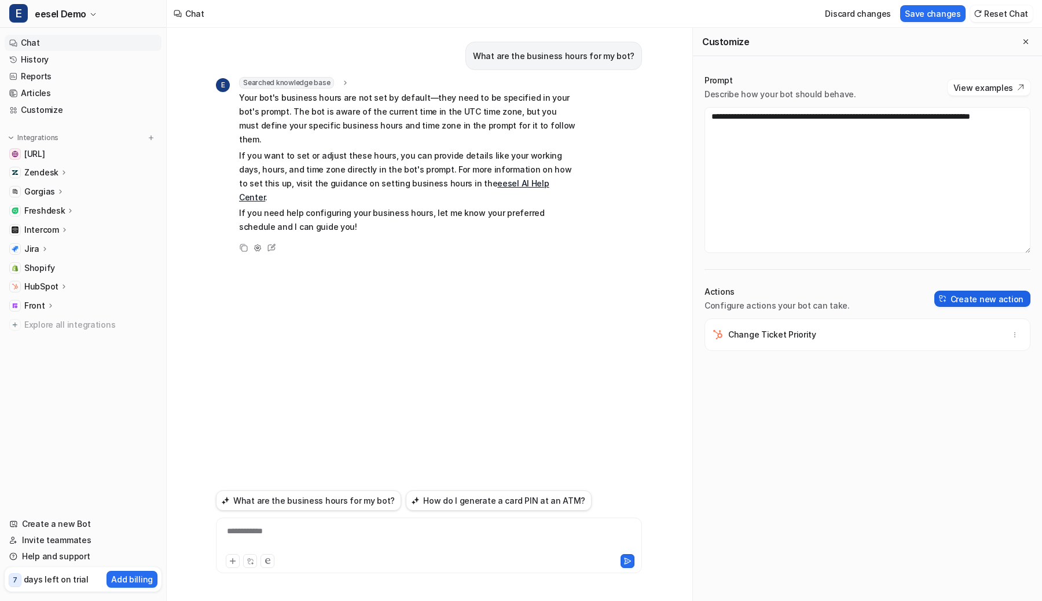
click at [965, 296] on button "Create new action" at bounding box center [982, 298] width 96 height 16
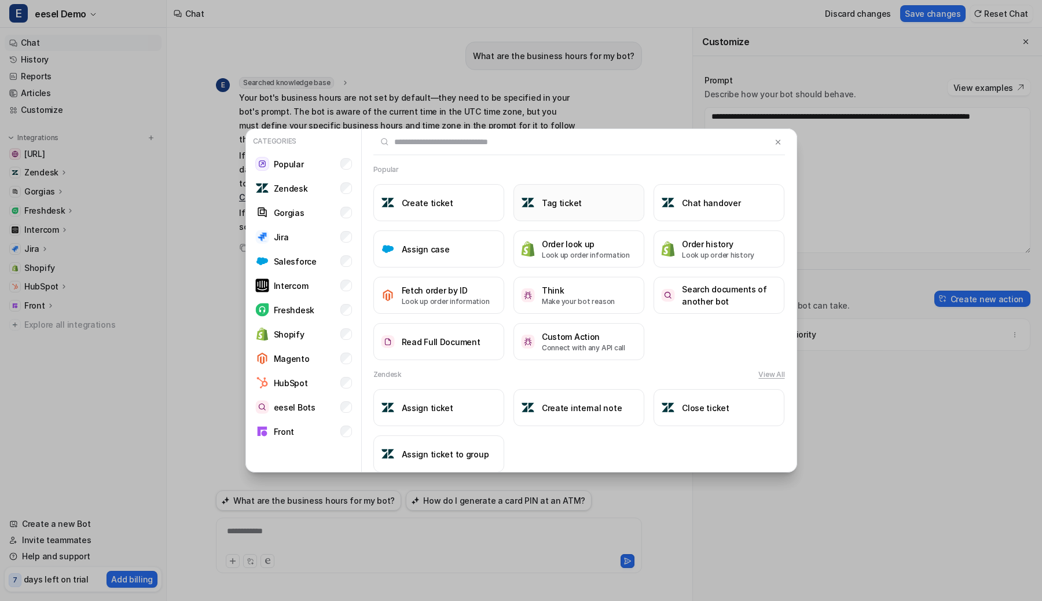
click at [569, 217] on button "Tag ticket" at bounding box center [578, 202] width 131 height 37
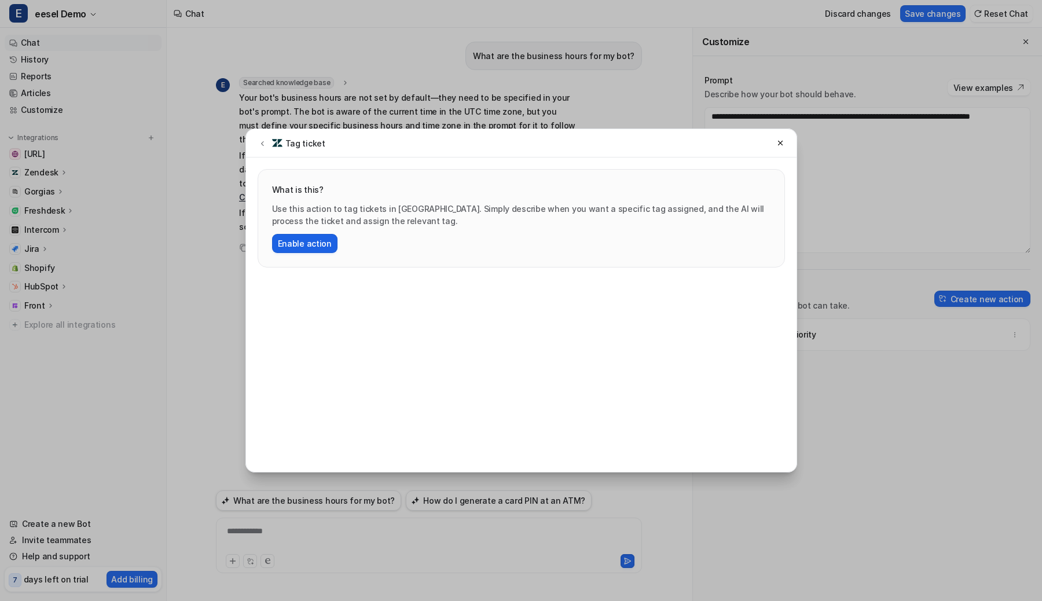
click at [312, 247] on button "Enable action" at bounding box center [304, 243] width 65 height 19
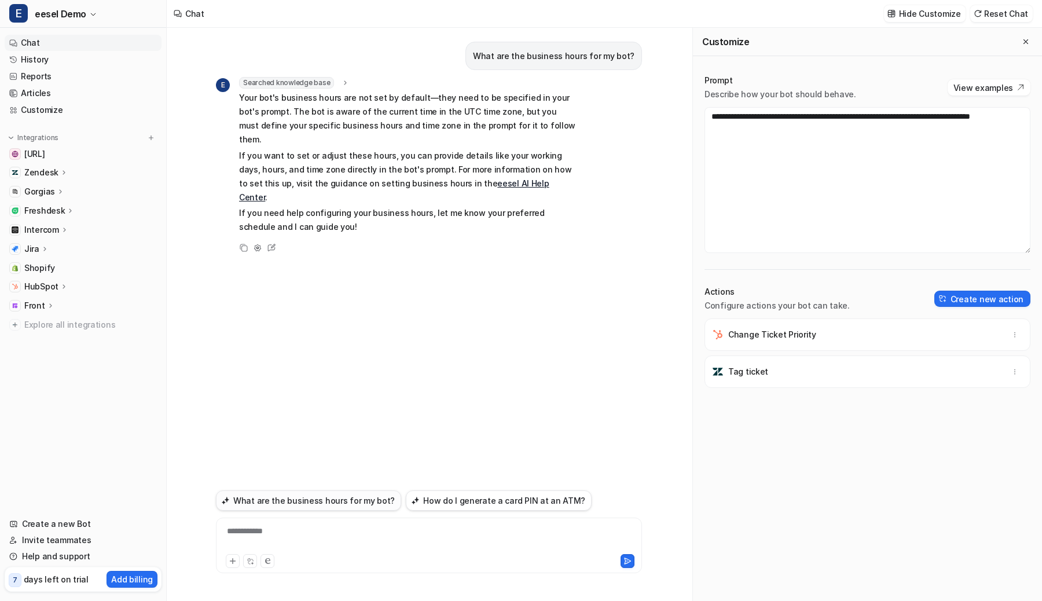
click at [317, 501] on button "What are the business hours for my bot?" at bounding box center [308, 500] width 185 height 20
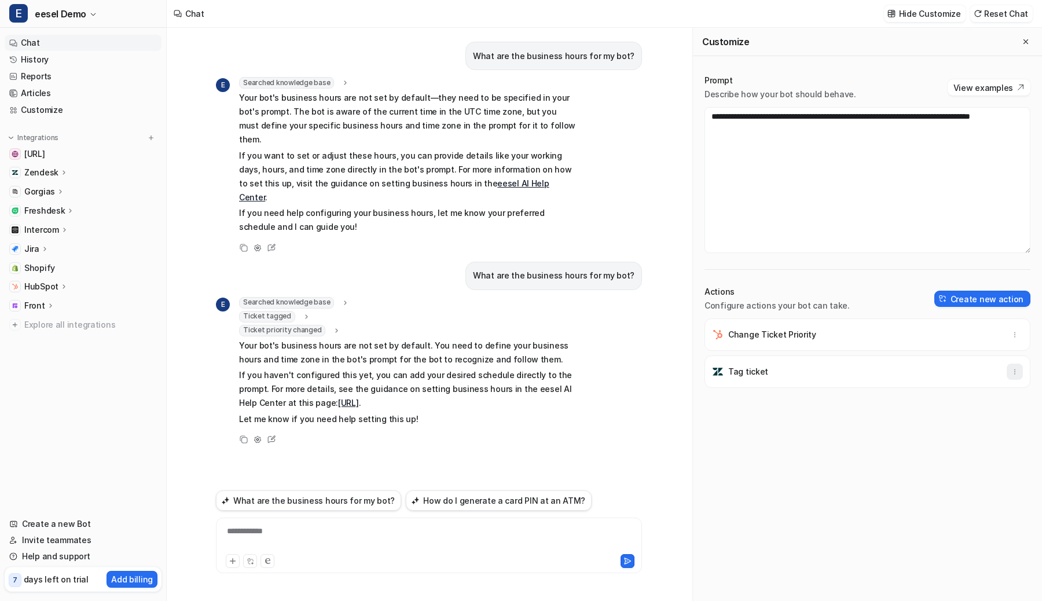
click at [1013, 370] on icon "button" at bounding box center [1014, 371] width 8 height 8
click at [926, 399] on span "Delete" at bounding box center [928, 397] width 26 height 12
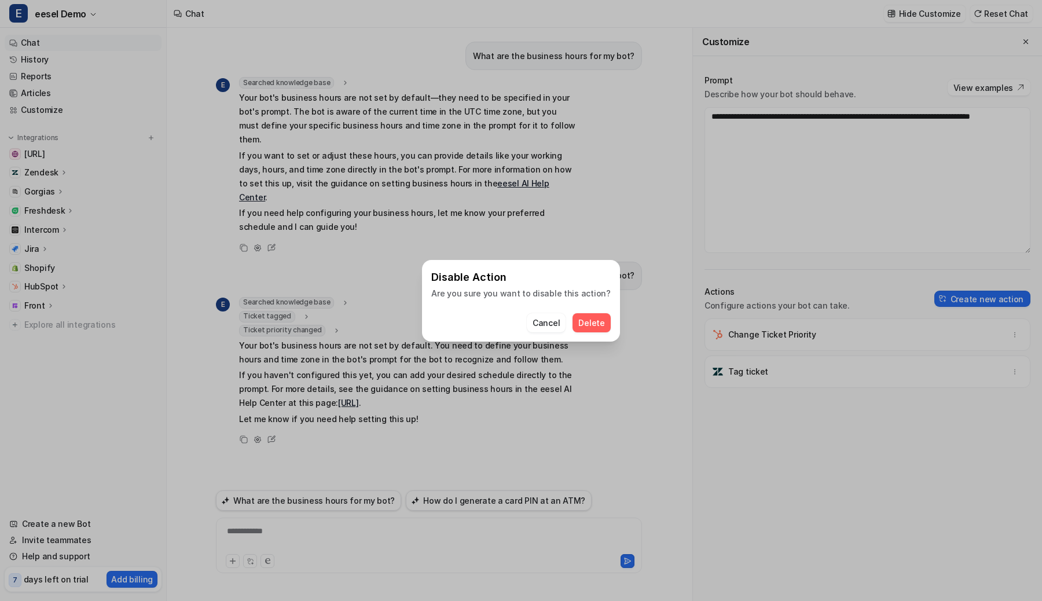
click at [591, 326] on span "Delete" at bounding box center [591, 323] width 26 height 12
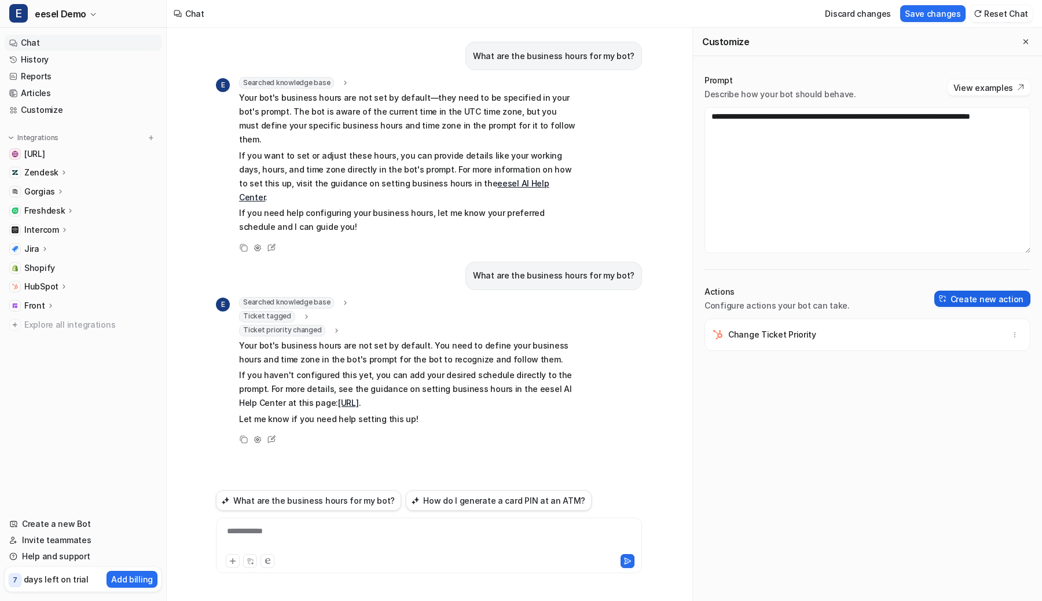
click at [982, 297] on button "Create new action" at bounding box center [982, 298] width 96 height 16
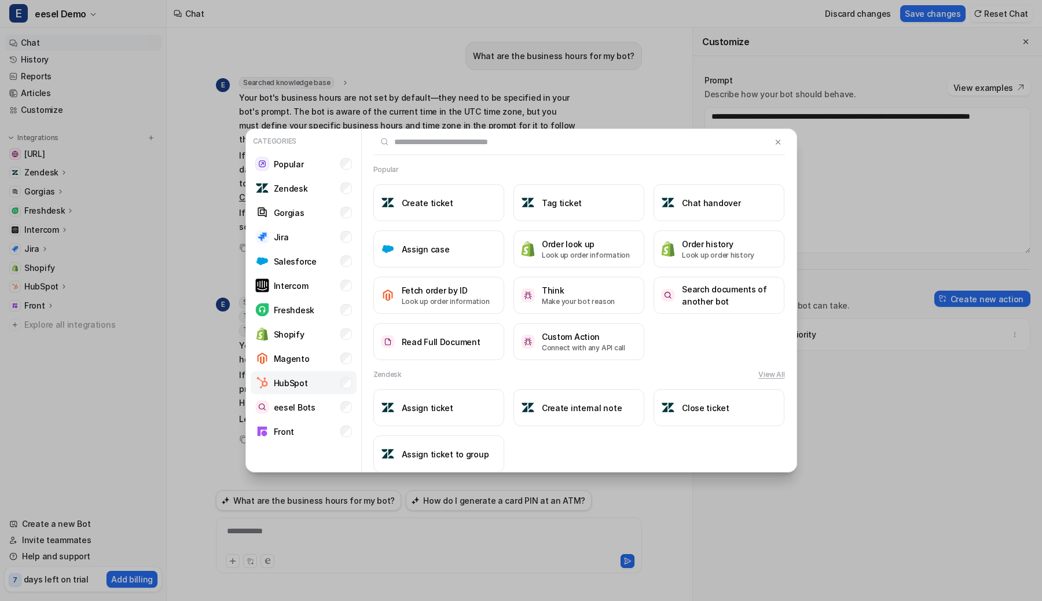
click at [331, 381] on li "HubSpot" at bounding box center [304, 382] width 106 height 23
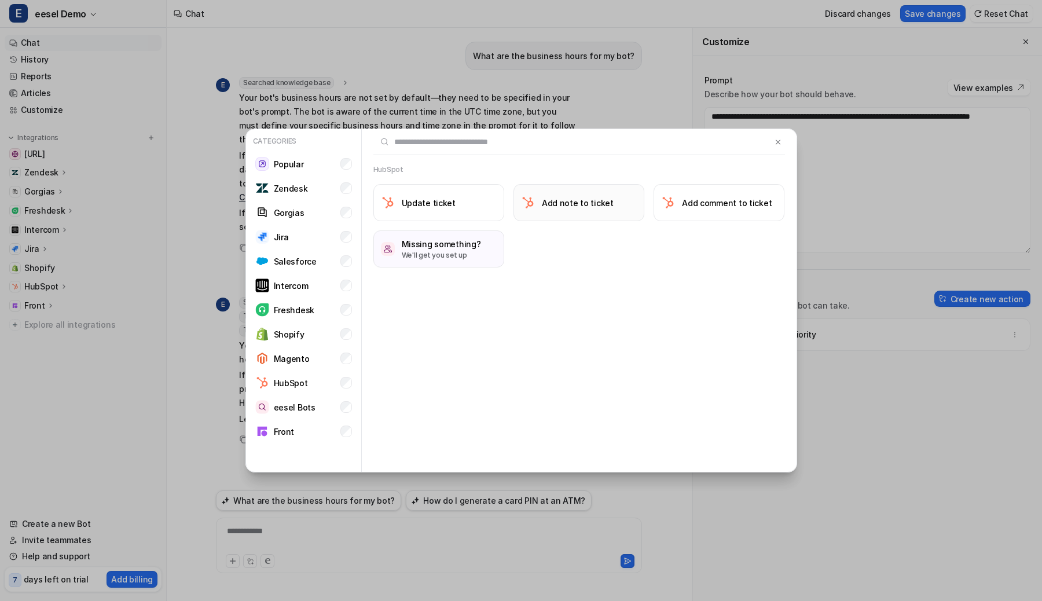
click at [539, 196] on button "Add note to ticket" at bounding box center [578, 202] width 131 height 37
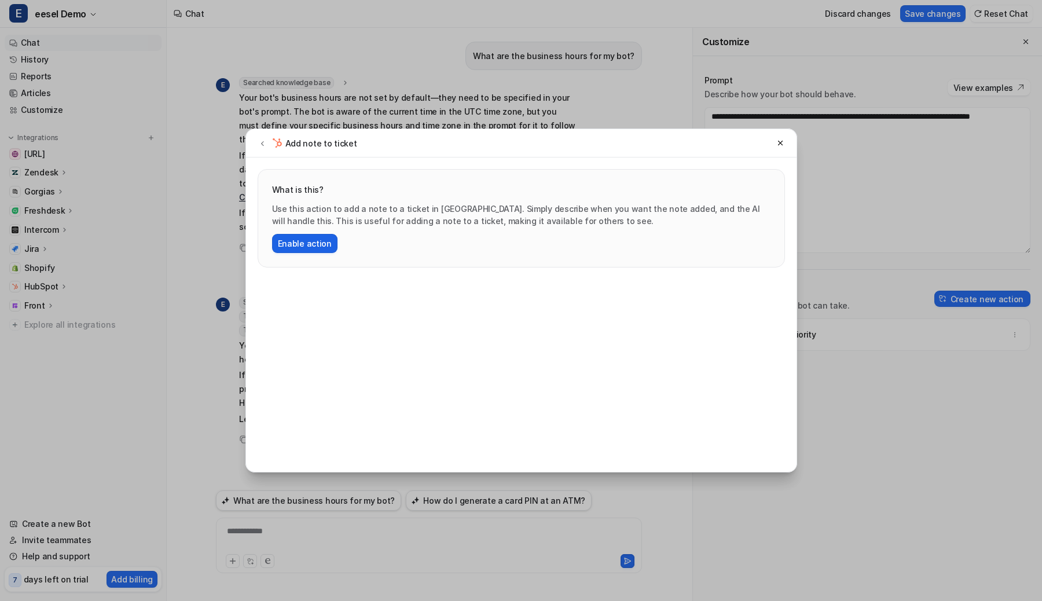
click at [308, 247] on button "Enable action" at bounding box center [304, 243] width 65 height 19
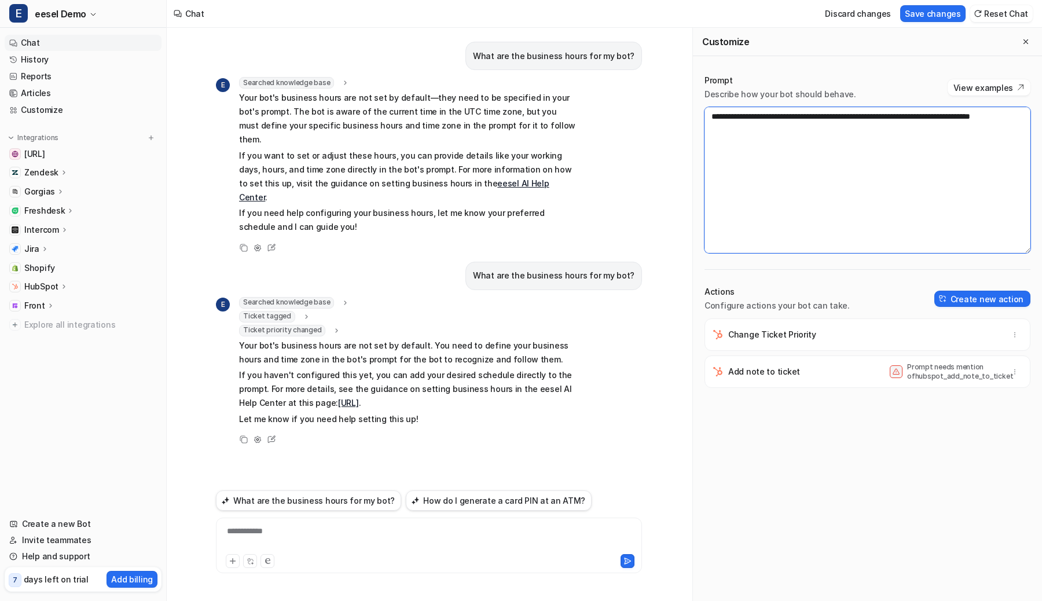
click at [827, 117] on textarea "**********" at bounding box center [867, 180] width 326 height 146
click at [928, 11] on button "Save changes" at bounding box center [932, 13] width 65 height 17
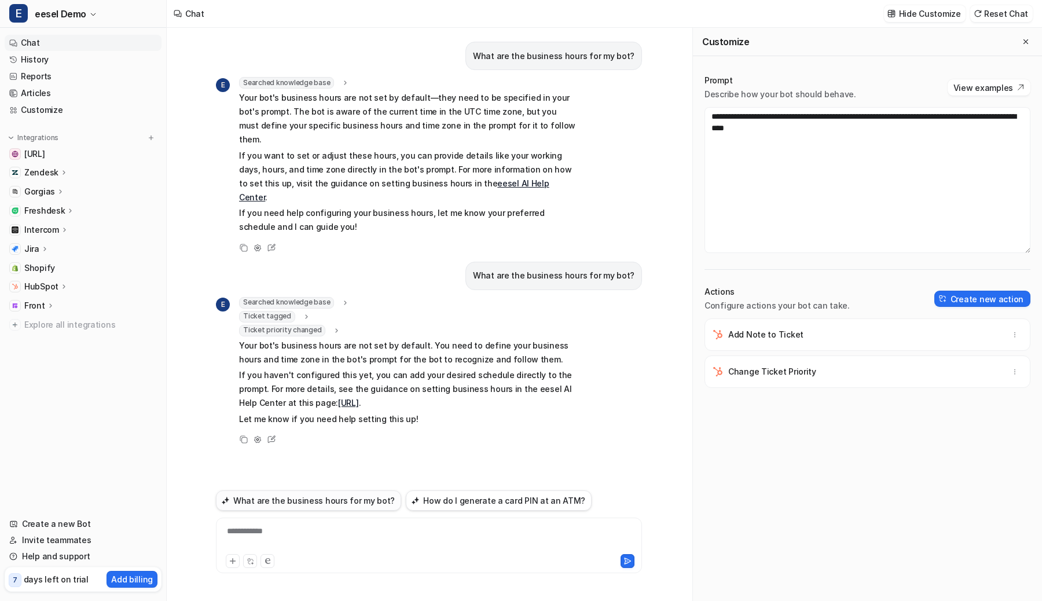
click at [330, 501] on button "What are the business hours for my bot?" at bounding box center [308, 500] width 185 height 20
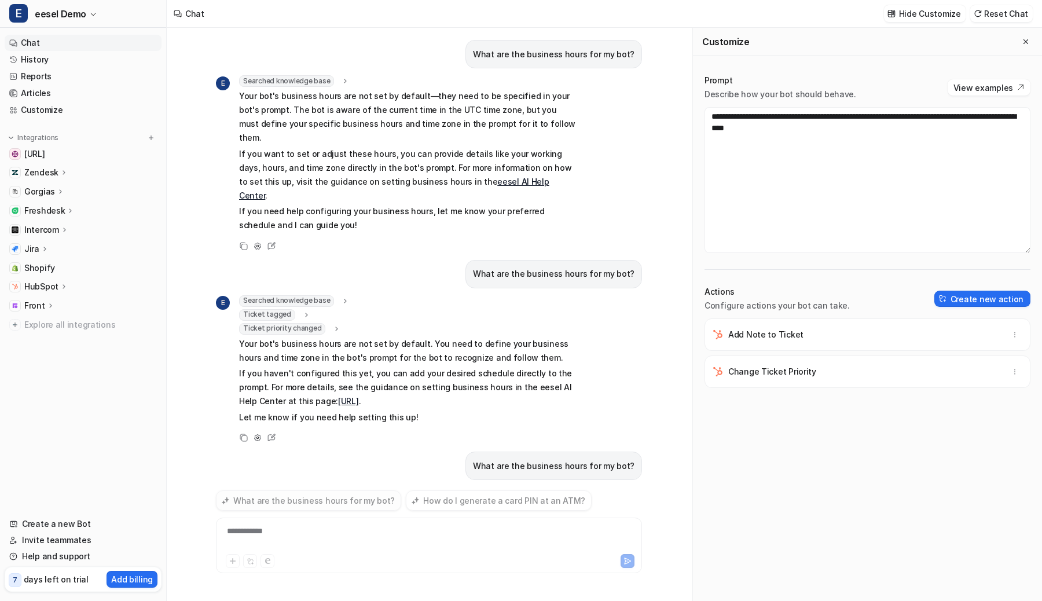
scroll to position [21, 0]
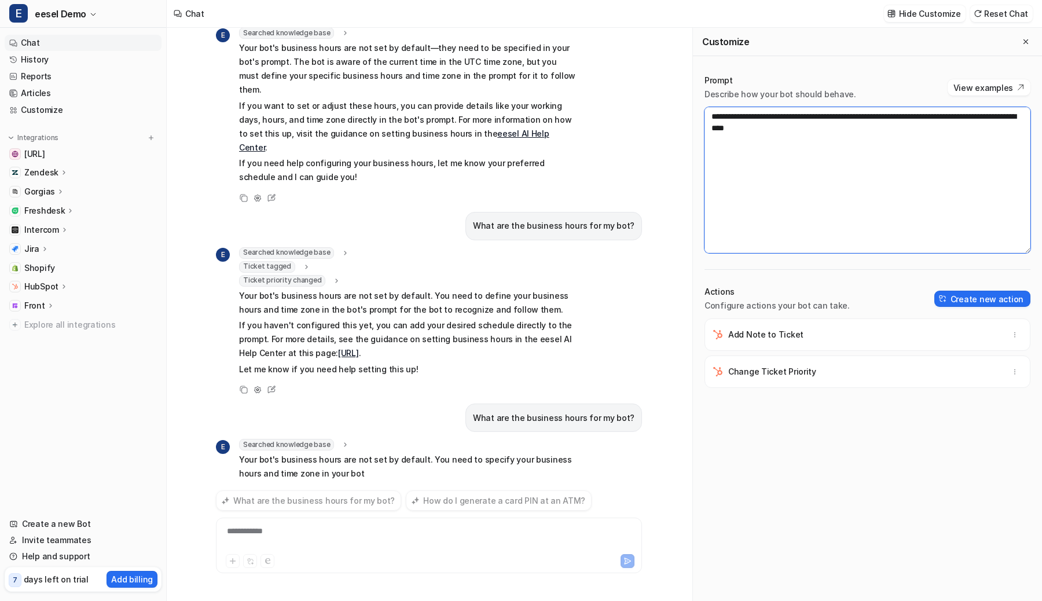
click at [755, 118] on textarea "**********" at bounding box center [867, 180] width 326 height 146
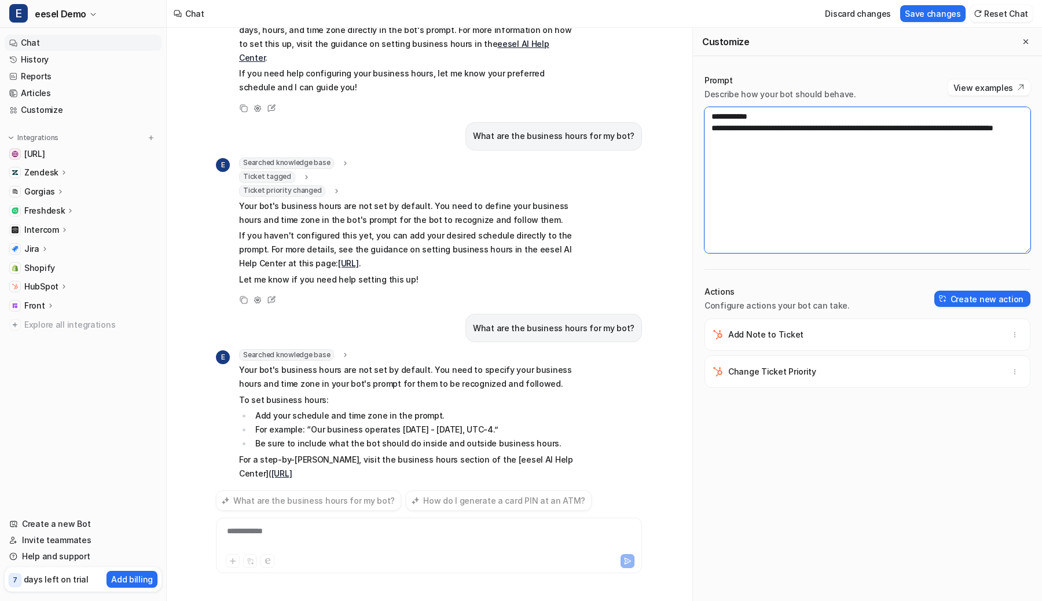
scroll to position [141, 0]
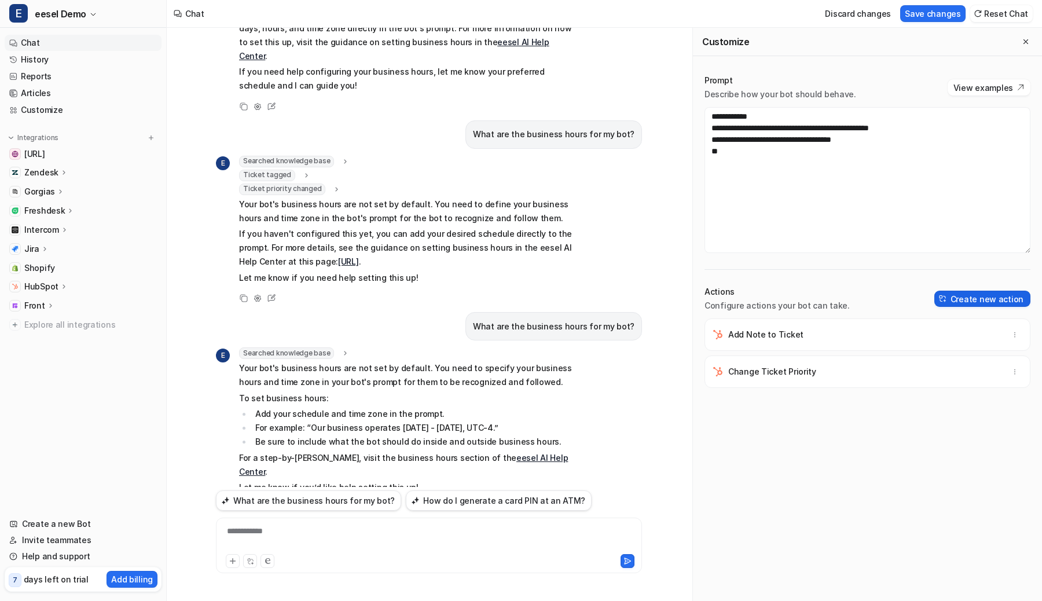
click at [958, 299] on button "Create new action" at bounding box center [982, 298] width 96 height 16
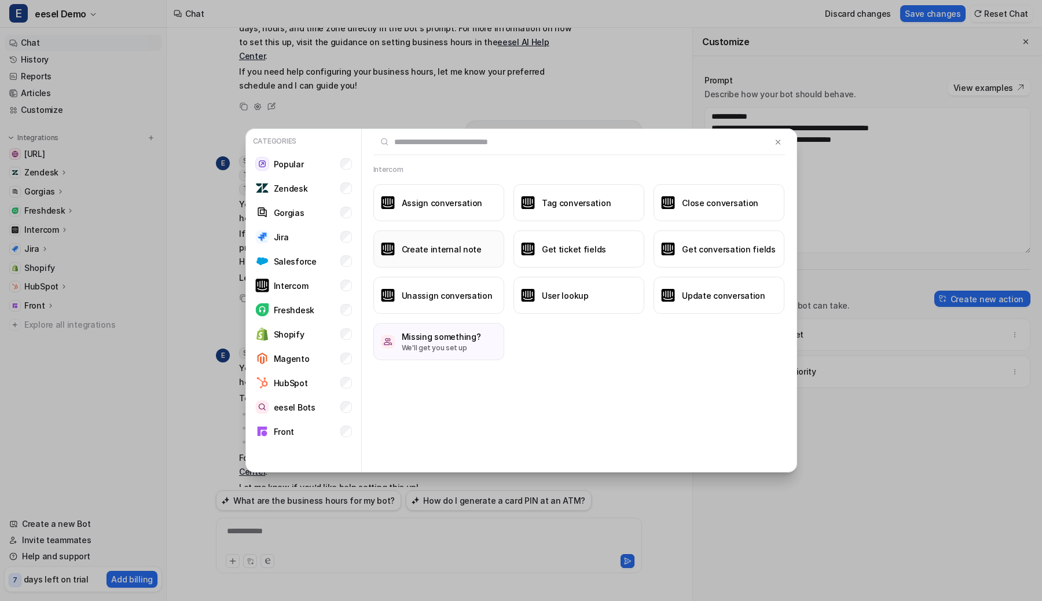
click at [451, 259] on button "Create internal note" at bounding box center [438, 248] width 131 height 37
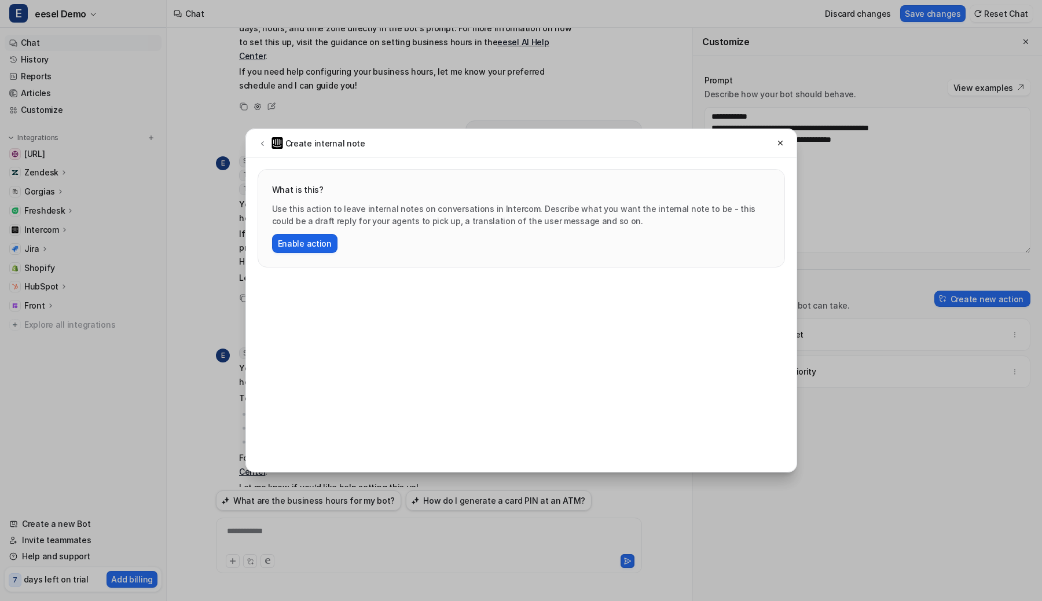
click at [323, 242] on button "Enable action" at bounding box center [304, 243] width 65 height 19
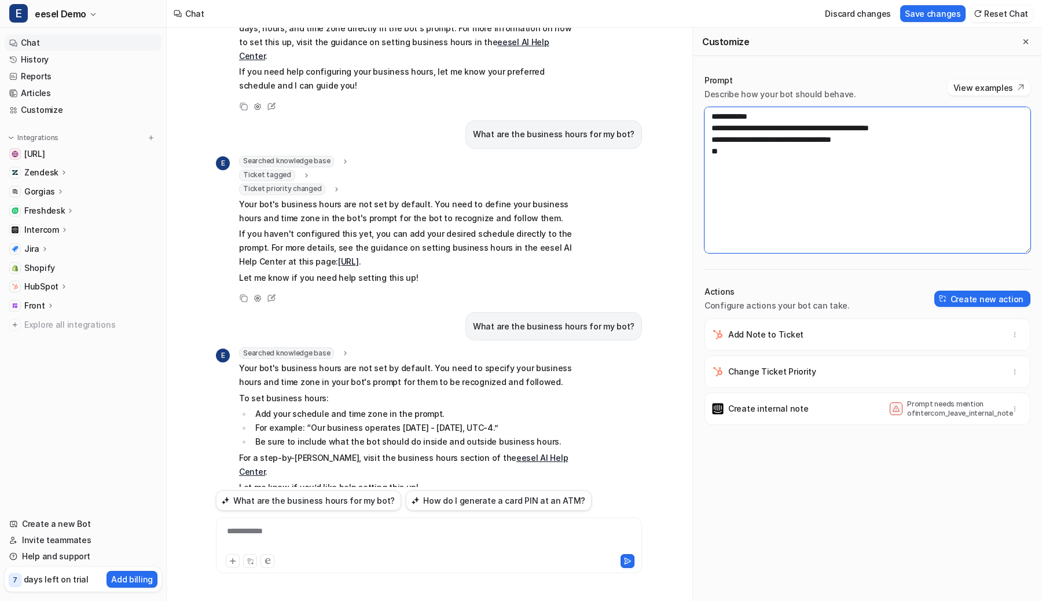
click at [778, 156] on textarea "**********" at bounding box center [867, 180] width 326 height 146
paste textarea "**********"
type textarea "**********"
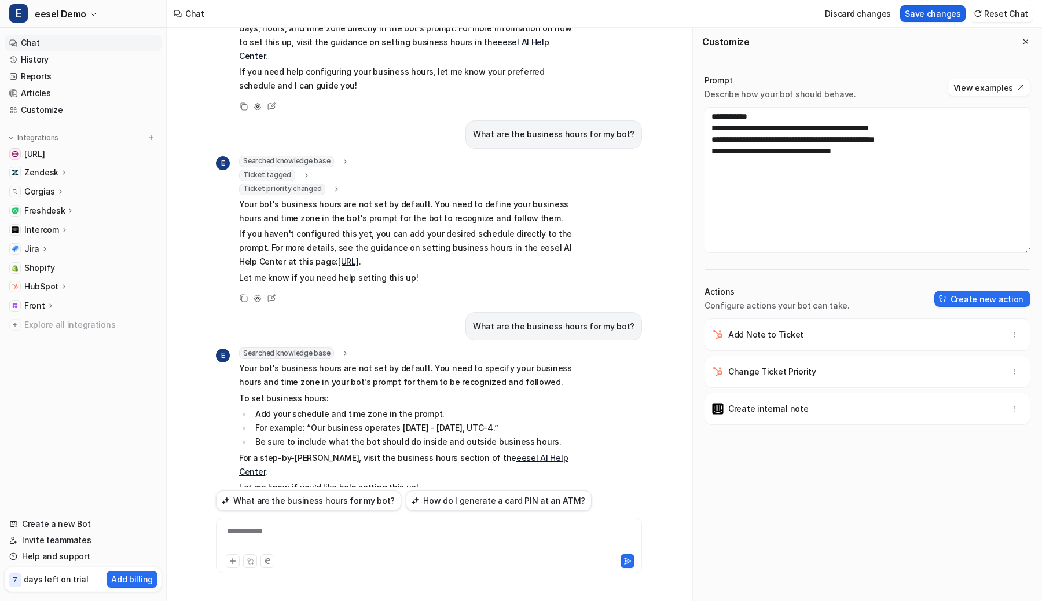
click at [929, 13] on button "Save changes" at bounding box center [932, 13] width 65 height 17
click at [295, 501] on button "What are the business hours for my bot?" at bounding box center [308, 500] width 185 height 20
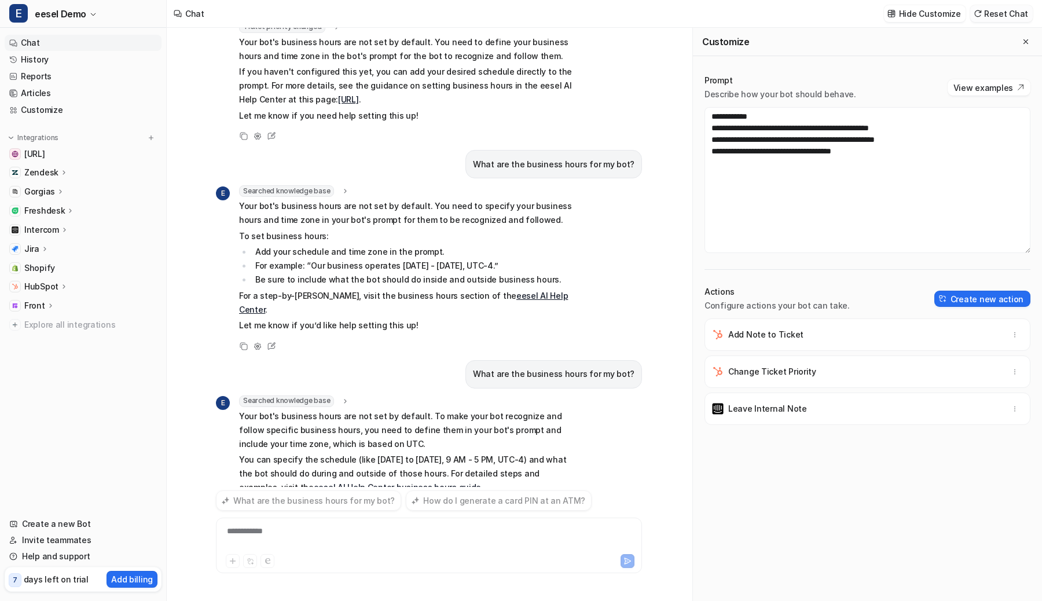
scroll to position [319, 0]
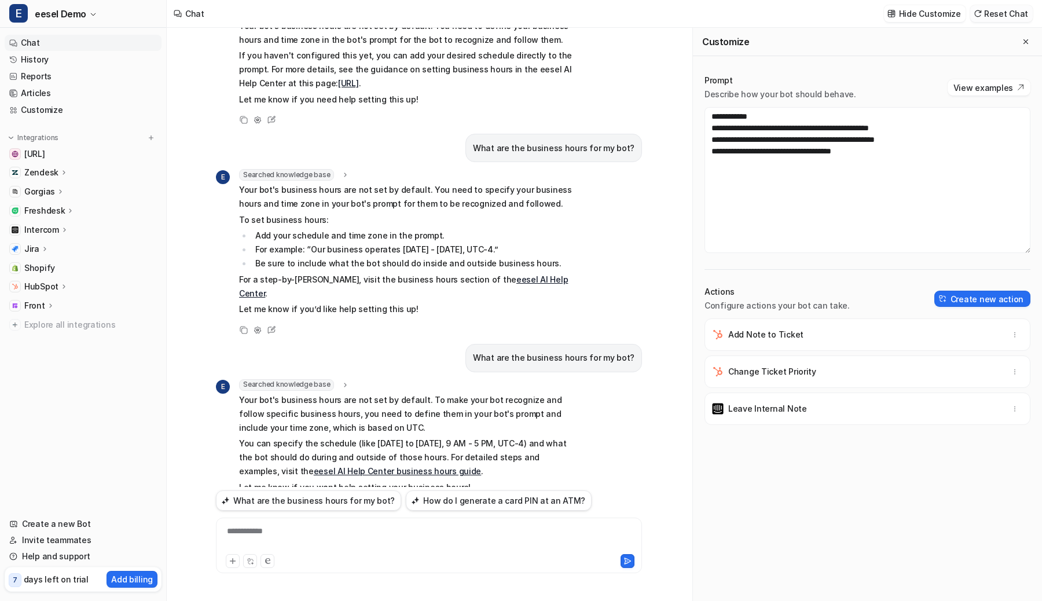
click at [1004, 9] on button "Reset Chat" at bounding box center [1001, 13] width 62 height 17
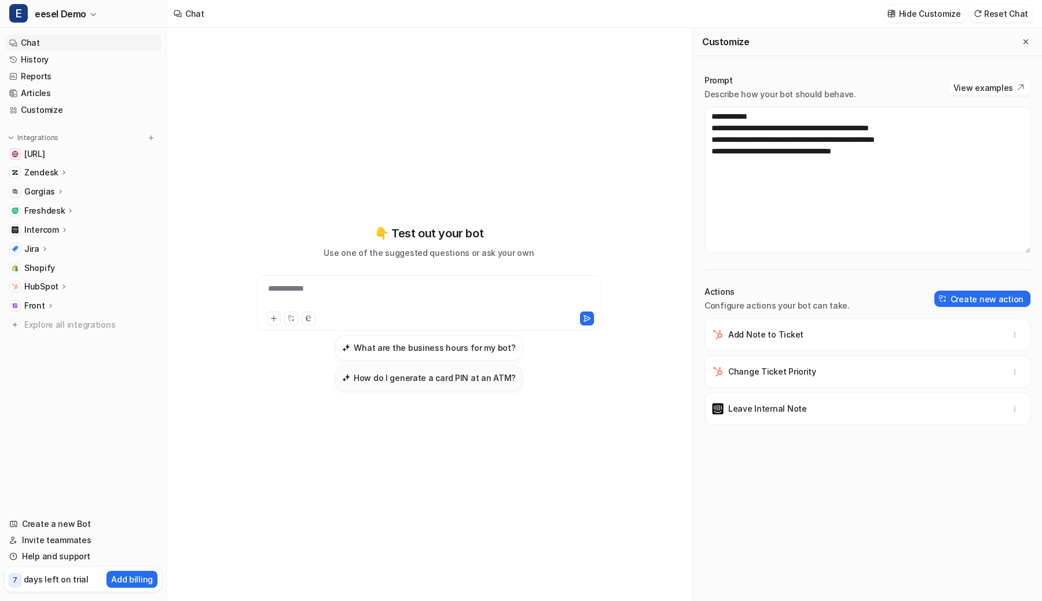
click at [398, 382] on h3 "How do I generate a card PIN at an ATM?" at bounding box center [435, 377] width 162 height 12
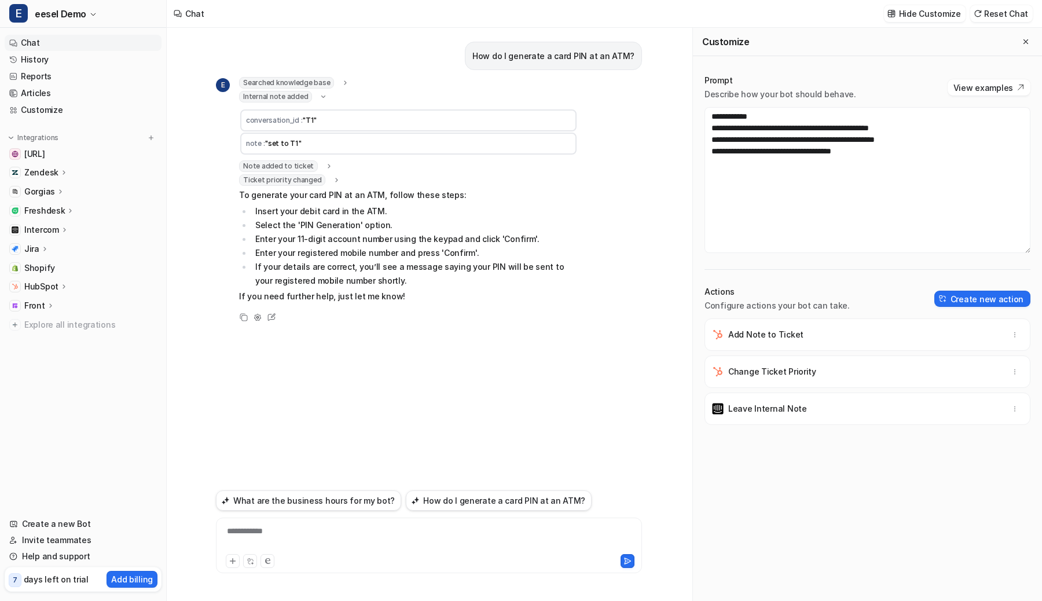
click at [319, 97] on icon at bounding box center [323, 97] width 9 height 8
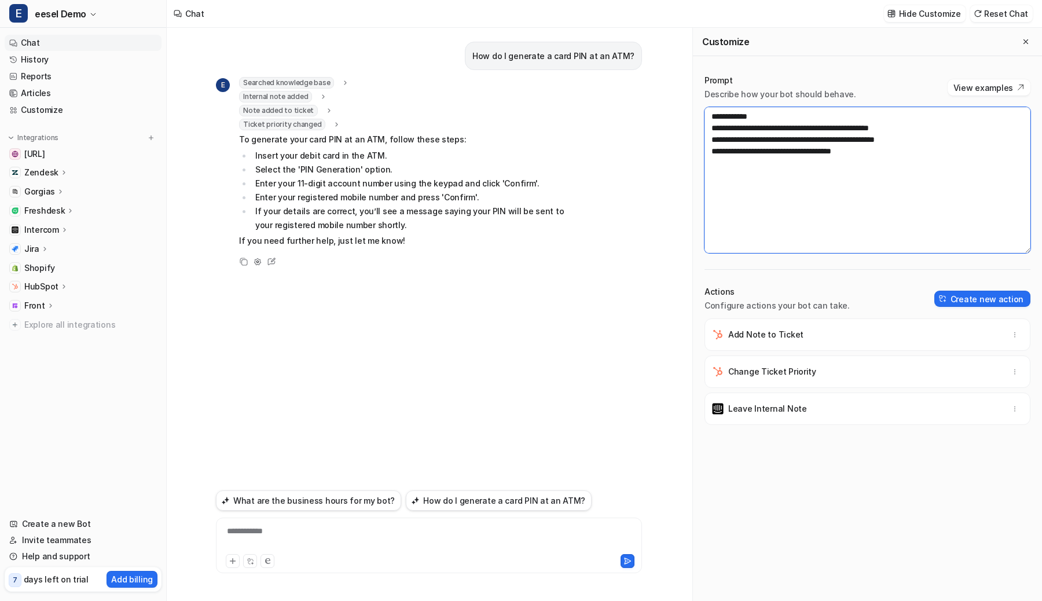
click at [918, 127] on textarea "**********" at bounding box center [867, 180] width 326 height 146
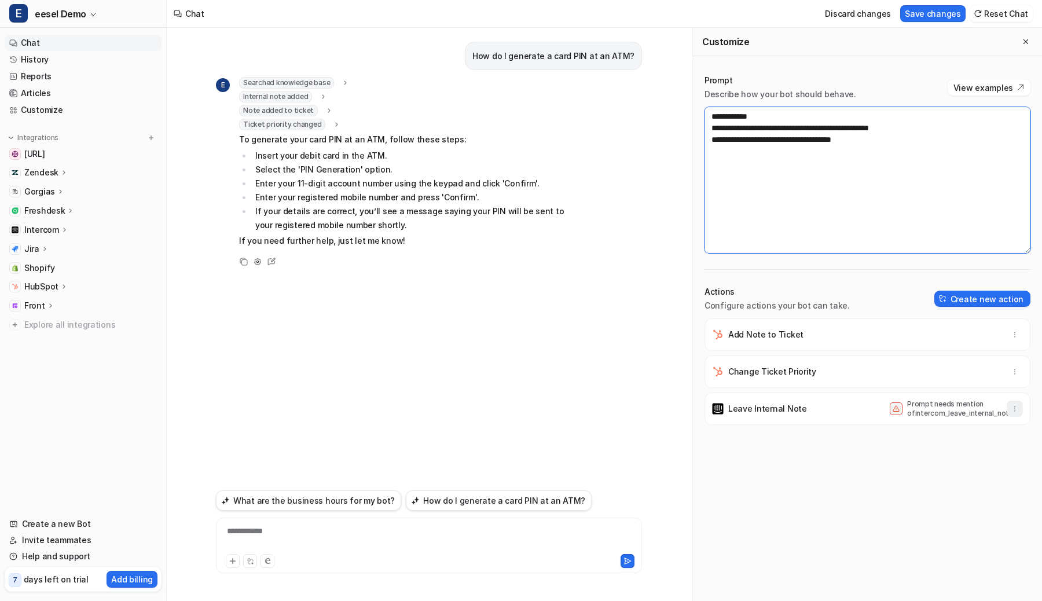
type textarea "**********"
click at [1018, 413] on button "button" at bounding box center [1014, 408] width 16 height 16
click at [974, 436] on button "Delete" at bounding box center [957, 434] width 125 height 21
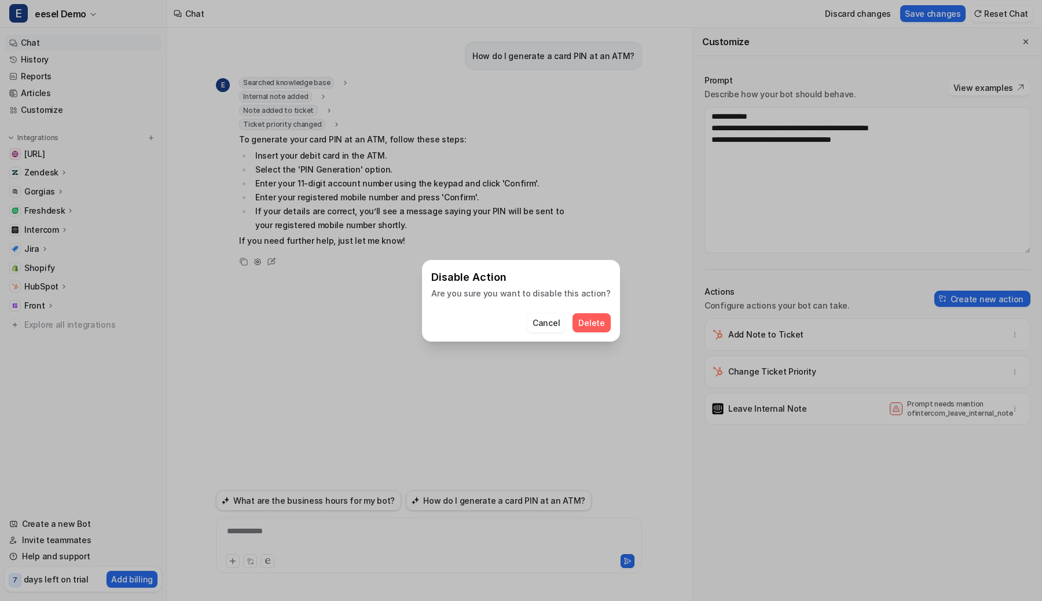
click at [583, 327] on span "Delete" at bounding box center [591, 323] width 26 height 12
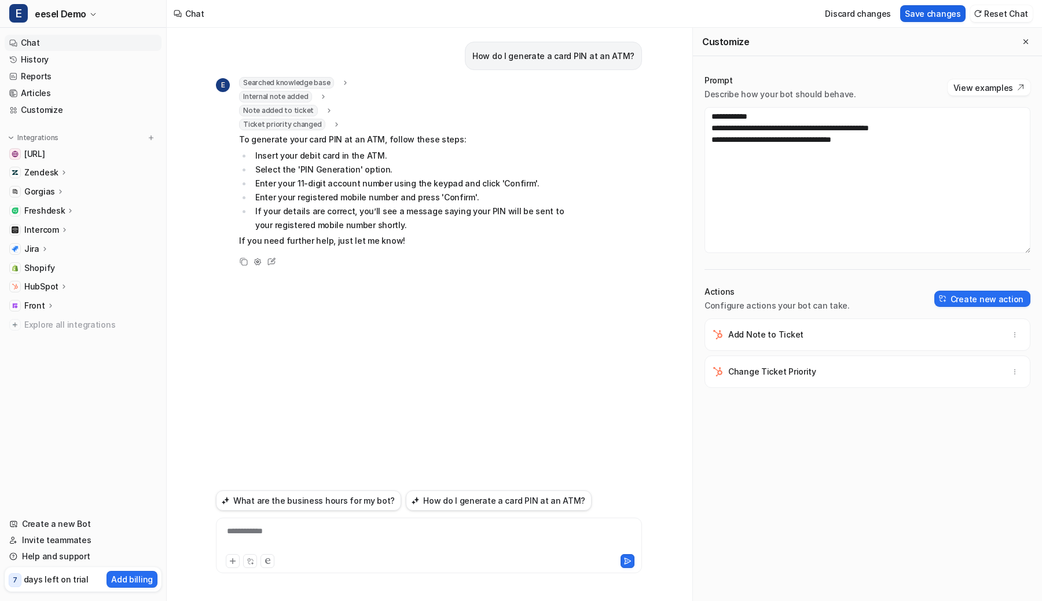
click at [944, 10] on button "Save changes" at bounding box center [932, 13] width 65 height 17
click at [989, 10] on button "Reset Chat" at bounding box center [1001, 13] width 62 height 17
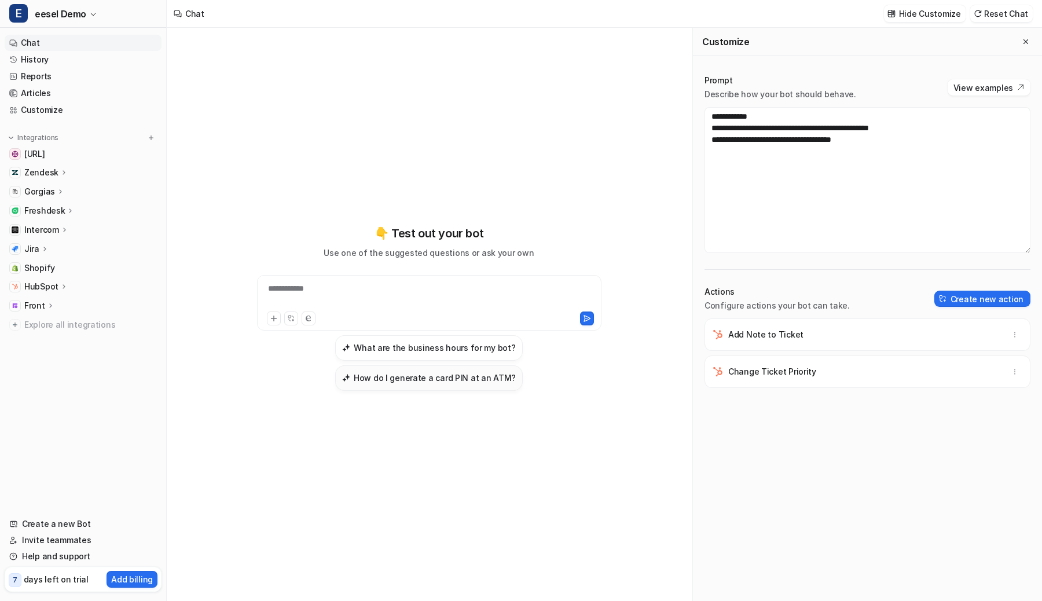
click at [494, 380] on h3 "How do I generate a card PIN at an ATM?" at bounding box center [435, 377] width 162 height 12
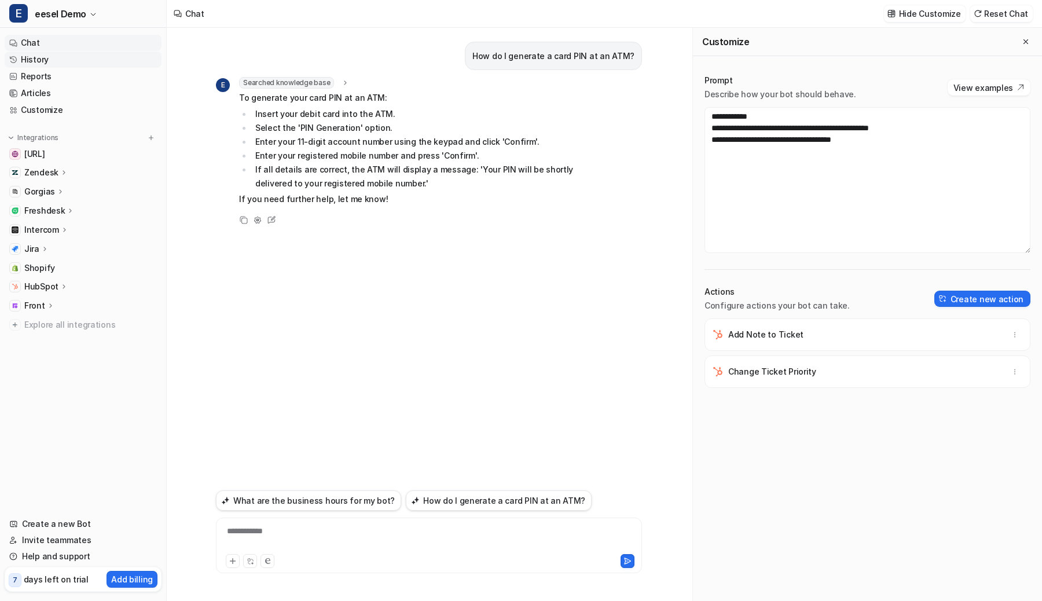
click at [91, 56] on link "History" at bounding box center [83, 59] width 157 height 16
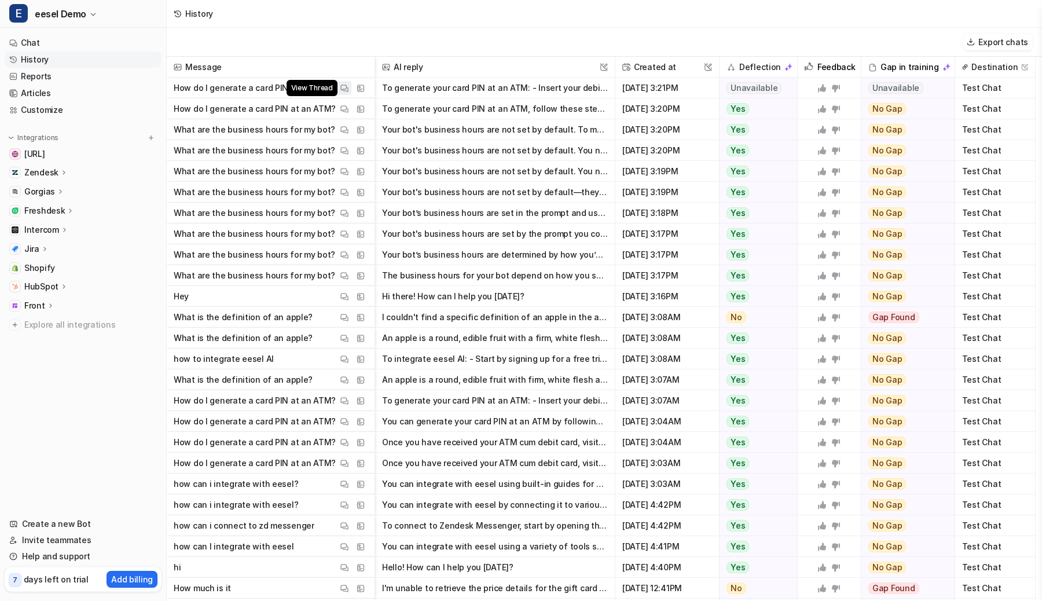
click at [348, 85] on img at bounding box center [344, 88] width 8 height 9
click at [337, 105] on button "View Thread" at bounding box center [344, 109] width 14 height 14
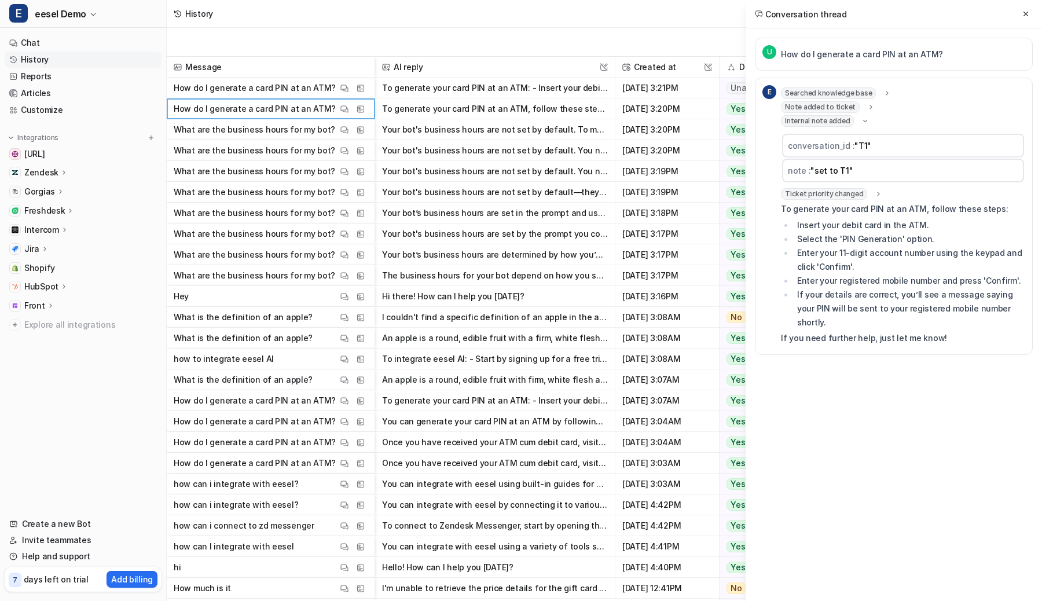
click at [846, 119] on span "Internal note added" at bounding box center [817, 121] width 73 height 12
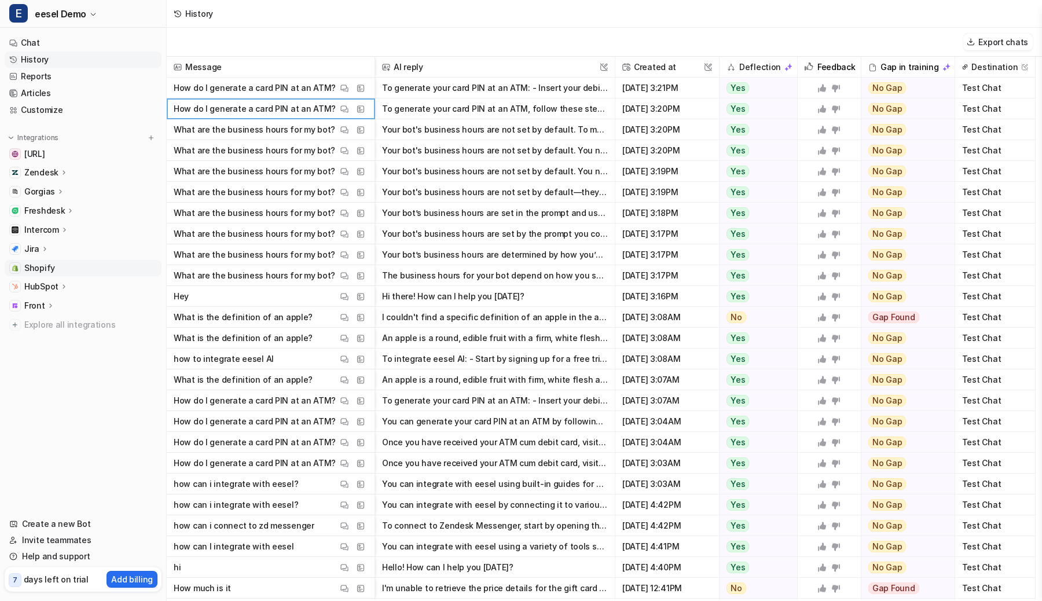
click at [43, 264] on span "Shopify" at bounding box center [39, 268] width 31 height 12
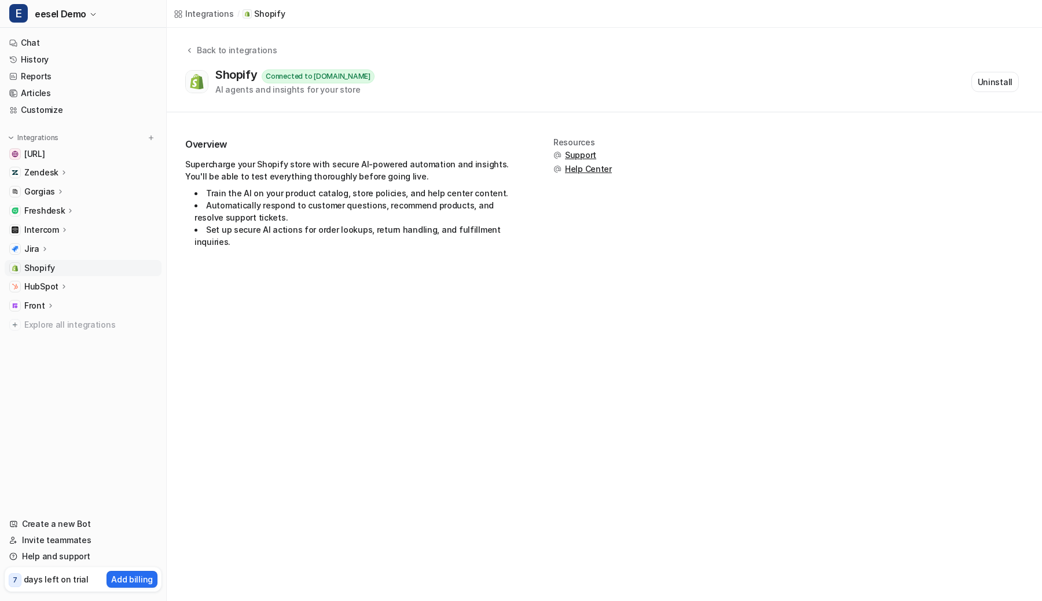
click at [782, 94] on div "Shopify Connected to [DOMAIN_NAME] AI agents and insights for your store Uninst…" at bounding box center [601, 82] width 833 height 28
click at [216, 42] on div "Back to integrations Shopify Connected to [DOMAIN_NAME] AI agents and insights …" at bounding box center [604, 70] width 875 height 84
click at [104, 94] on link "Articles" at bounding box center [83, 93] width 157 height 16
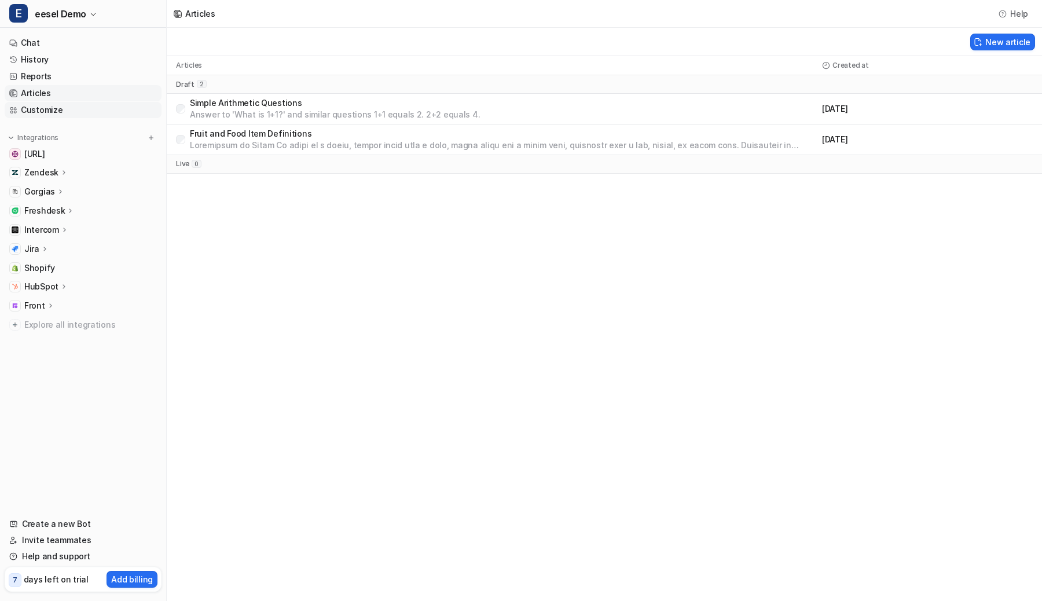
click at [97, 105] on link "Customize" at bounding box center [83, 110] width 157 height 16
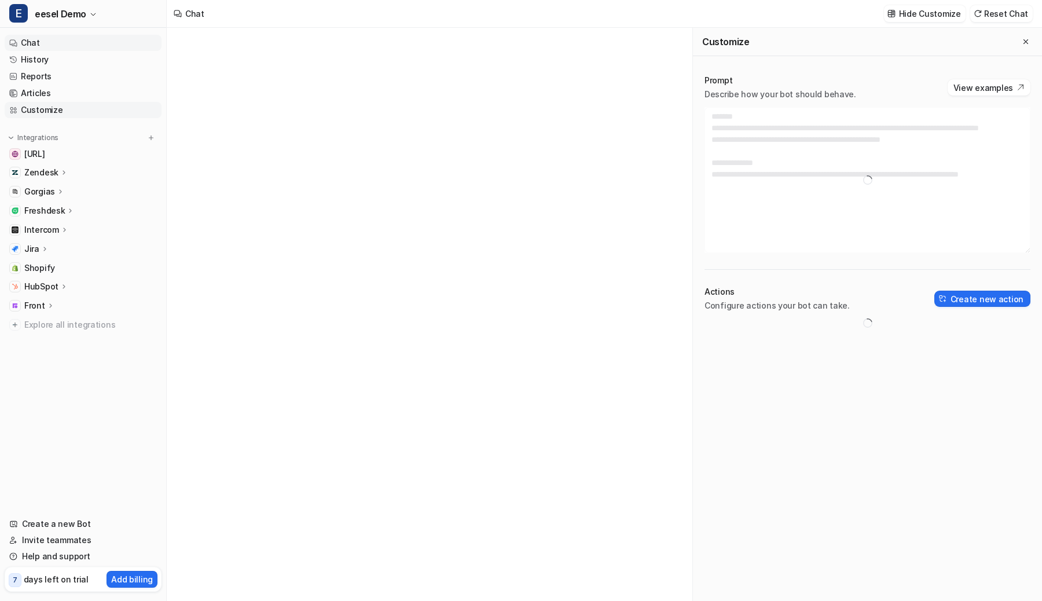
type textarea "**********"
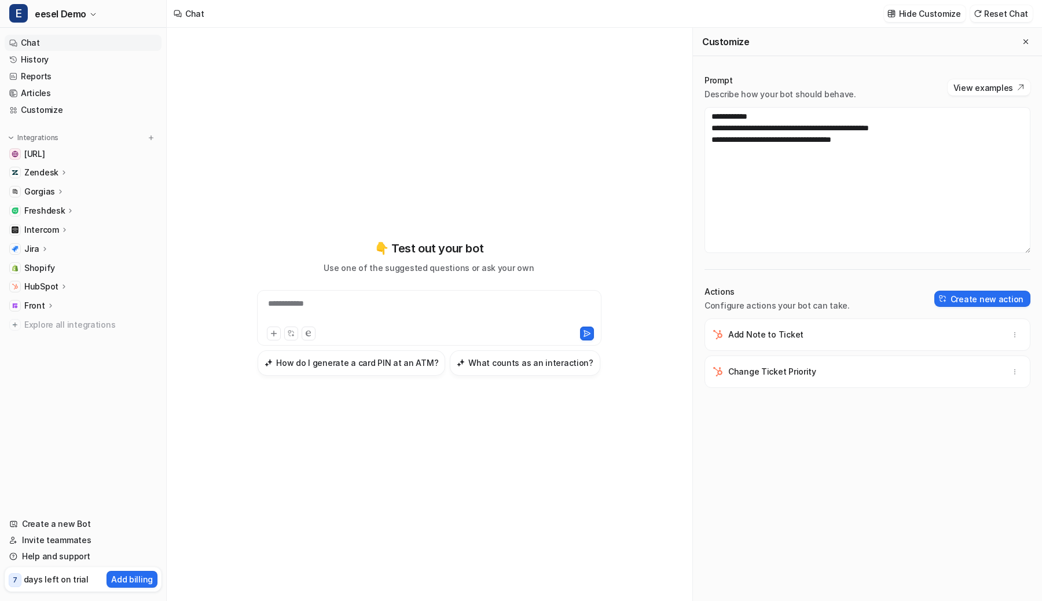
click at [42, 303] on p "Front" at bounding box center [34, 306] width 21 height 12
click at [44, 325] on p "Overview" at bounding box center [51, 323] width 37 height 12
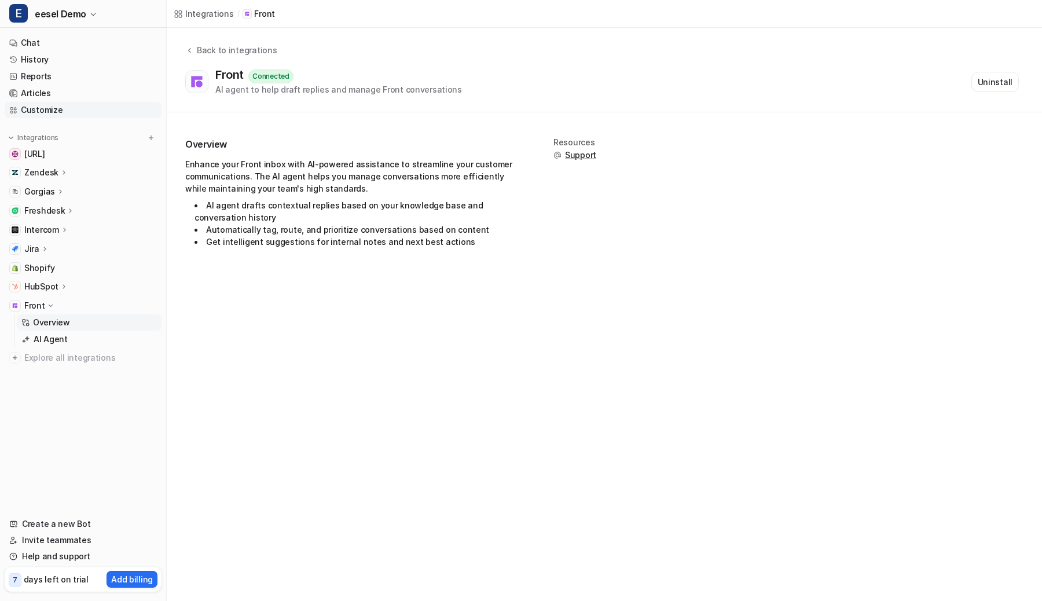
click at [61, 109] on link "Customize" at bounding box center [83, 110] width 157 height 16
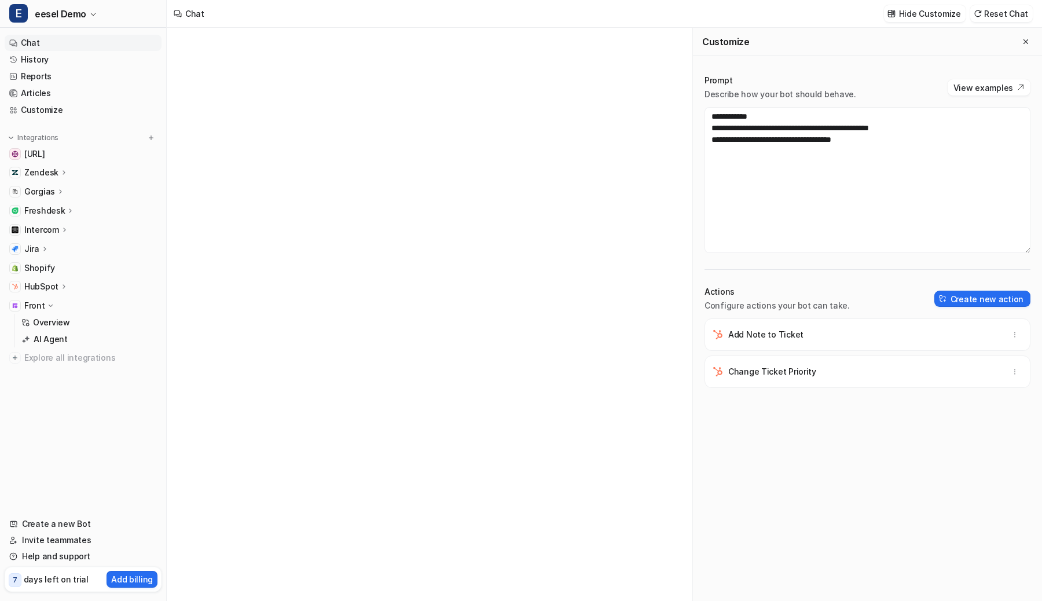
click at [31, 308] on p "Front" at bounding box center [34, 306] width 21 height 12
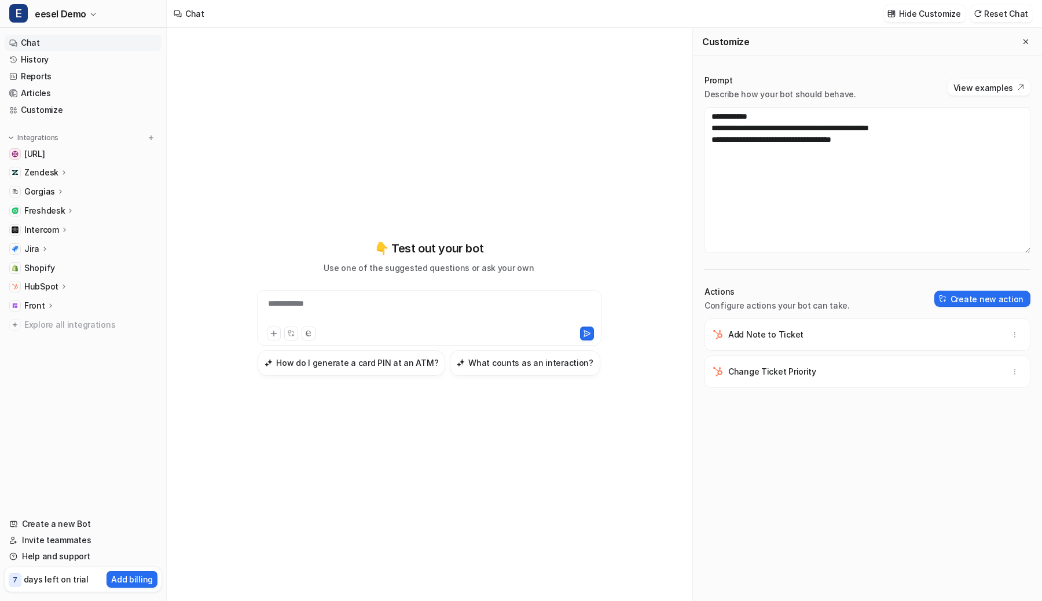
click at [36, 254] on p "Jira" at bounding box center [31, 249] width 15 height 12
click at [36, 251] on p "Jira" at bounding box center [31, 249] width 15 height 12
click at [41, 248] on icon at bounding box center [45, 248] width 8 height 9
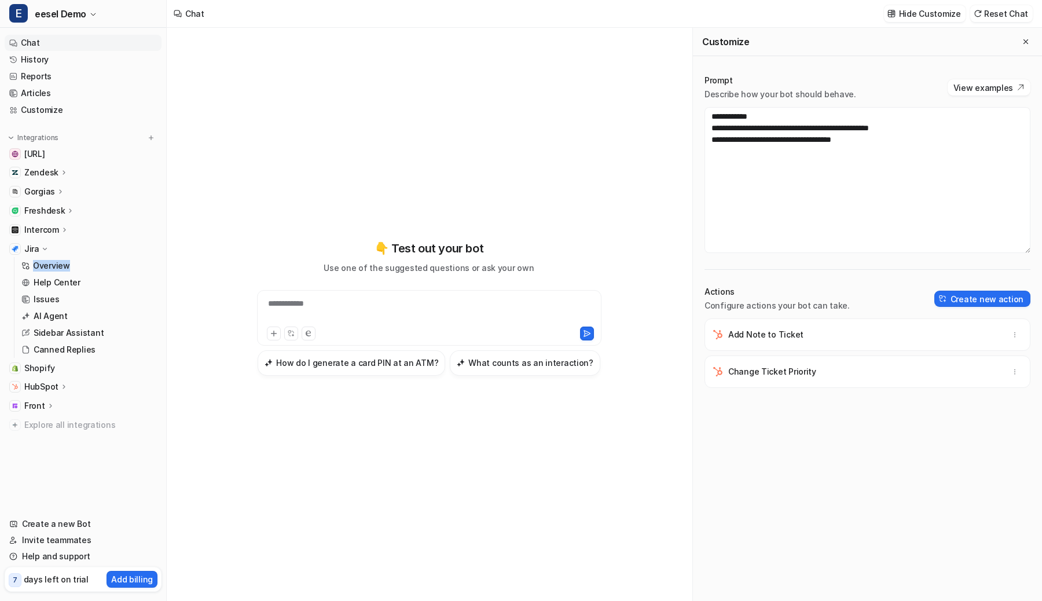
click at [41, 248] on icon at bounding box center [45, 249] width 9 height 8
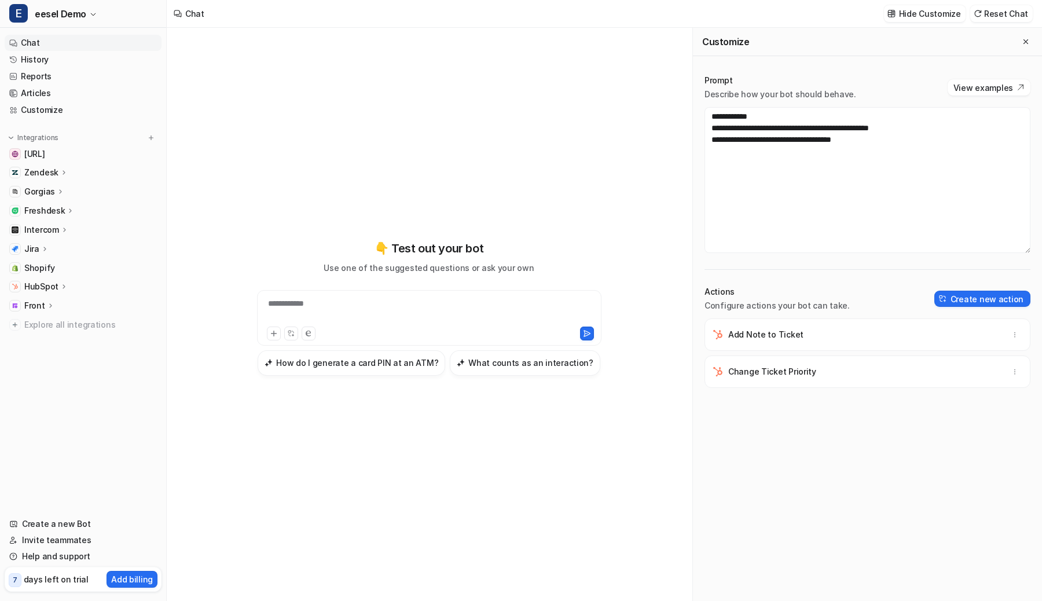
click at [44, 247] on icon at bounding box center [45, 248] width 8 height 9
click at [63, 249] on div "Jira" at bounding box center [83, 249] width 157 height 16
click at [50, 228] on p "Intercom" at bounding box center [41, 230] width 35 height 12
click at [50, 213] on p "Freshdesk" at bounding box center [44, 211] width 41 height 12
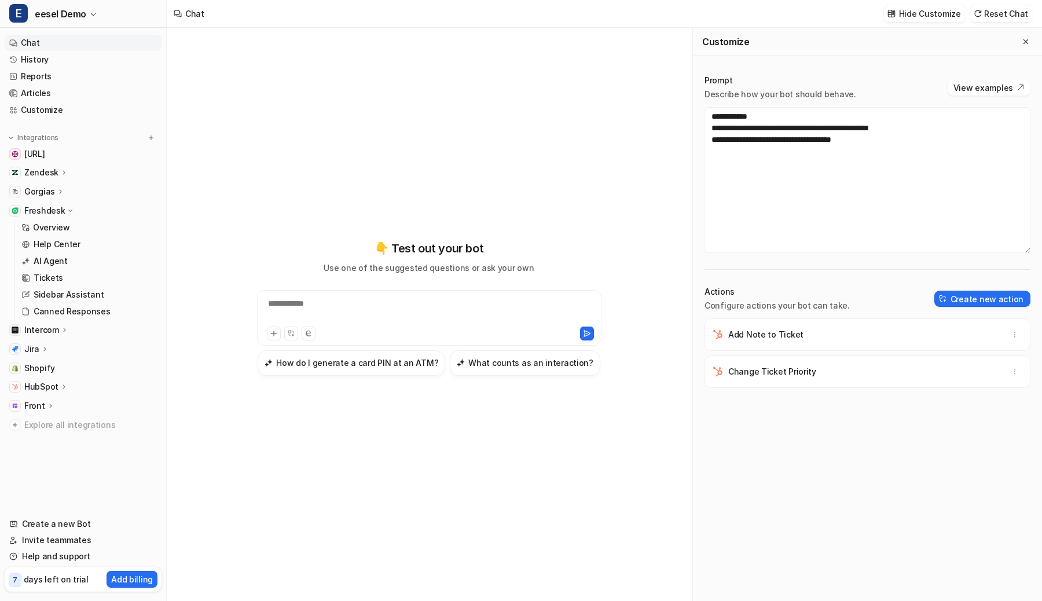
click at [50, 213] on p "Freshdesk" at bounding box center [44, 211] width 41 height 12
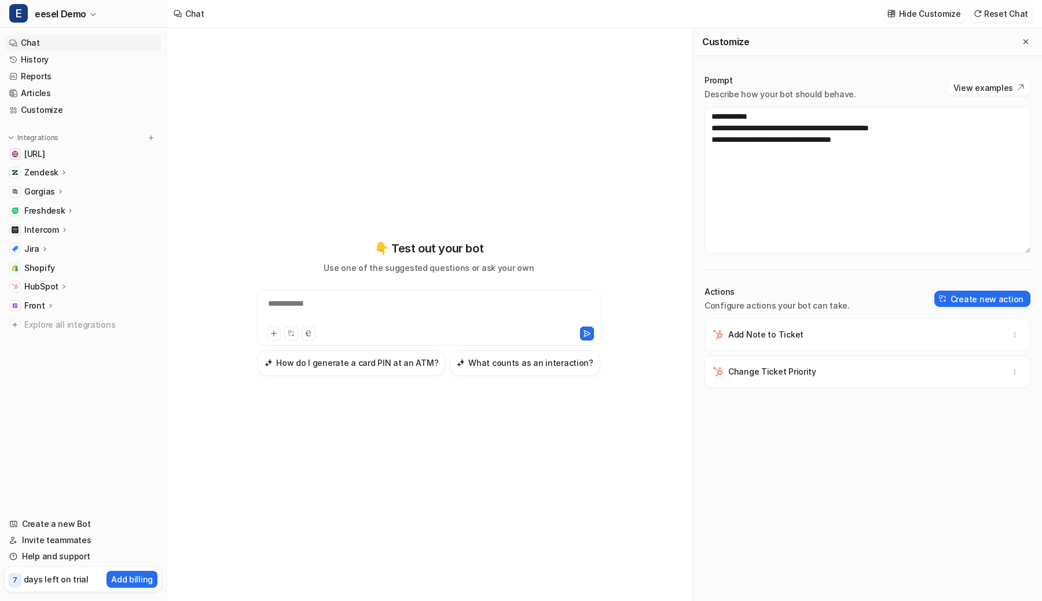
click at [44, 186] on p "Gorgias" at bounding box center [39, 192] width 31 height 12
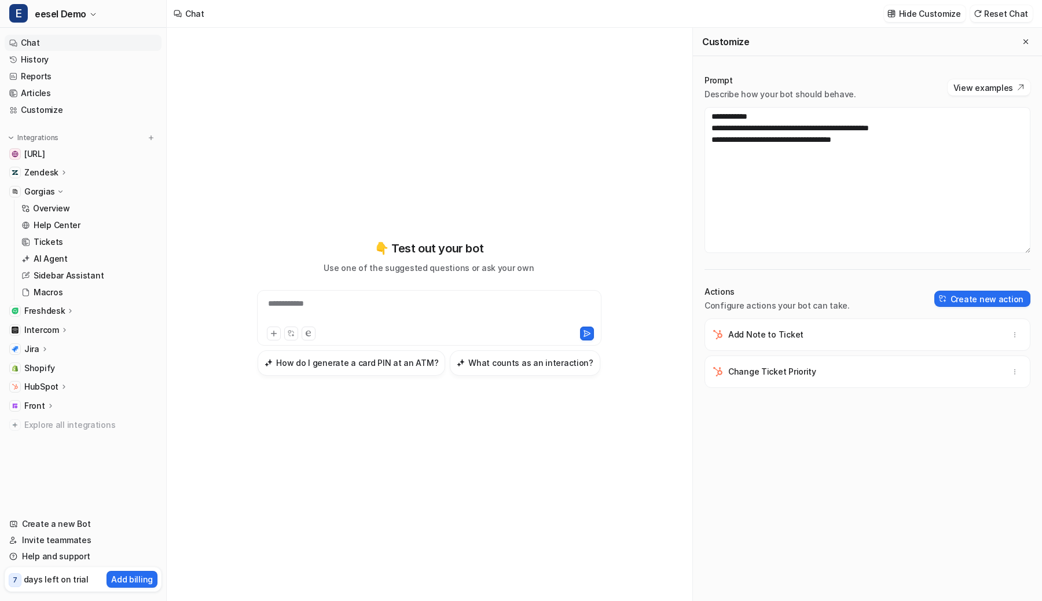
click at [45, 192] on p "Gorgias" at bounding box center [39, 192] width 31 height 12
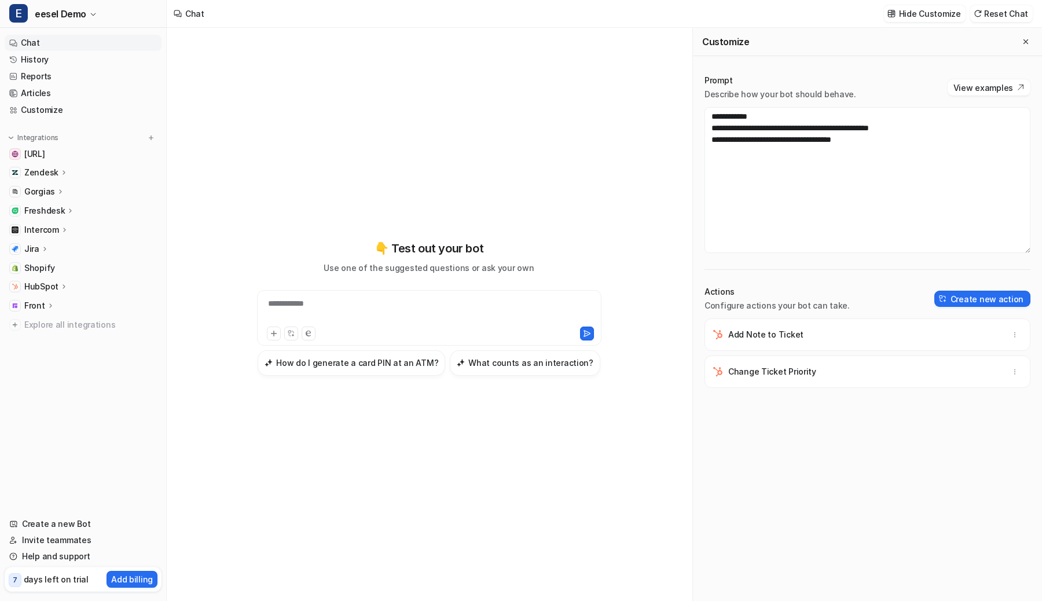
click at [51, 170] on p "Zendesk" at bounding box center [41, 173] width 34 height 12
click at [53, 190] on p "Gorgias" at bounding box center [39, 192] width 31 height 12
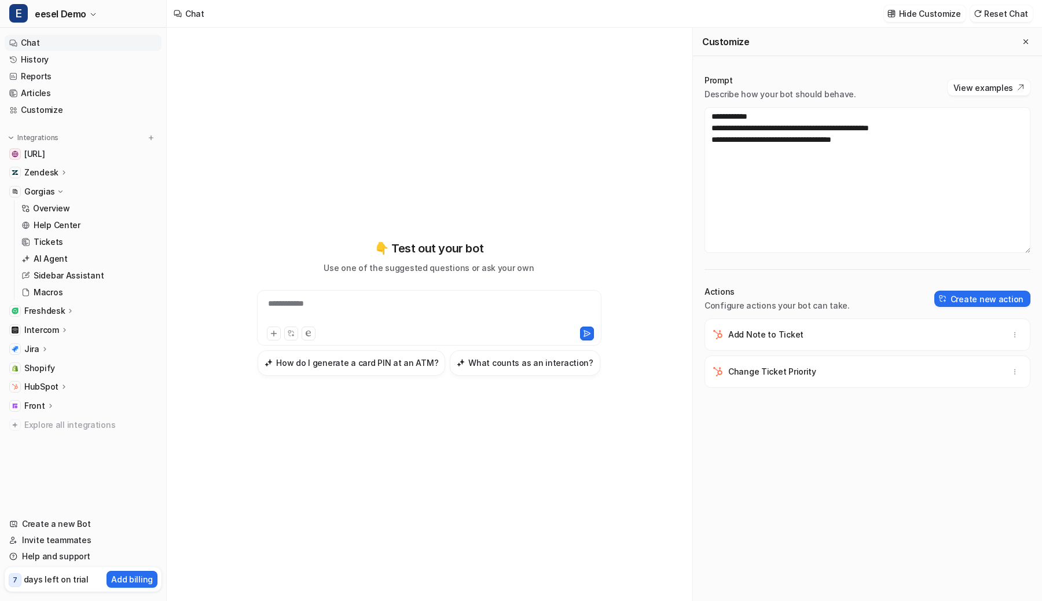
click at [53, 190] on p "Gorgias" at bounding box center [39, 192] width 31 height 12
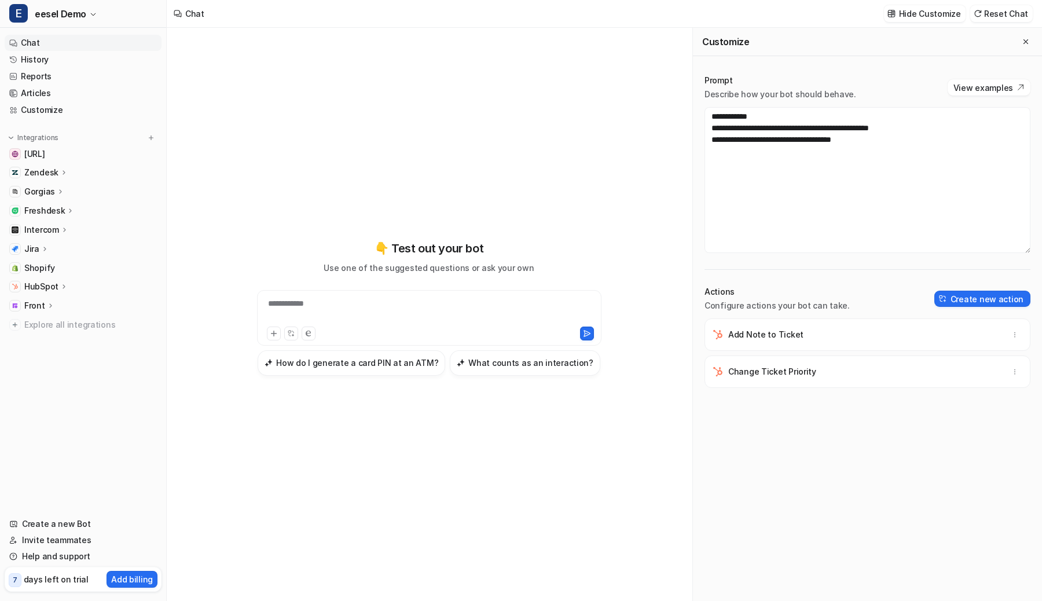
click at [389, 304] on div "**********" at bounding box center [429, 310] width 338 height 27
click at [873, 182] on textarea "**********" at bounding box center [867, 180] width 326 height 146
click at [50, 174] on p "Zendesk" at bounding box center [41, 173] width 34 height 12
click at [61, 175] on icon at bounding box center [64, 172] width 9 height 8
click at [57, 210] on p "Freshdesk" at bounding box center [44, 211] width 41 height 12
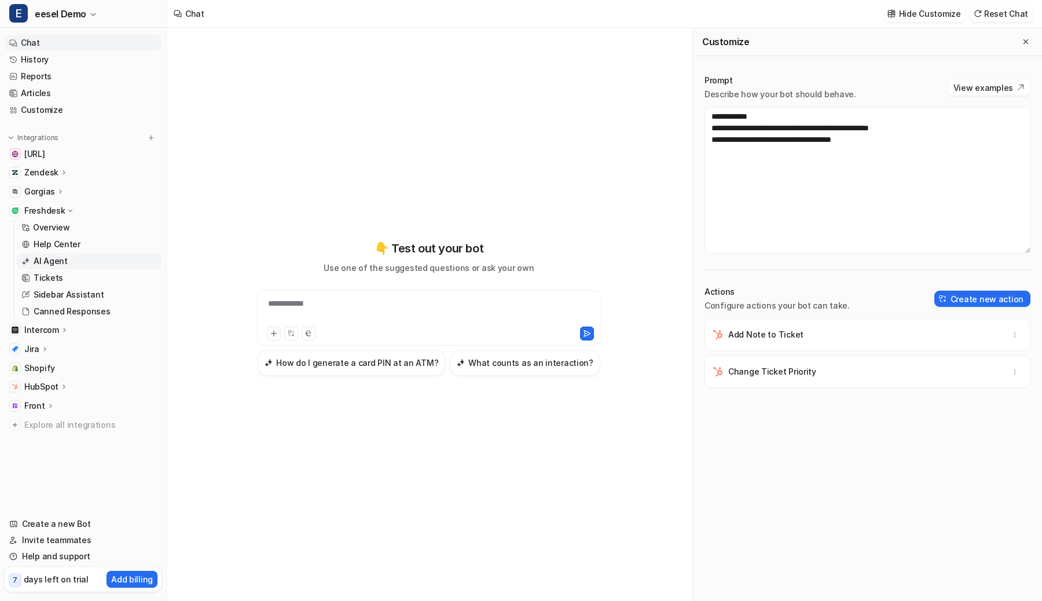
click at [53, 257] on p "AI Agent" at bounding box center [51, 261] width 34 height 12
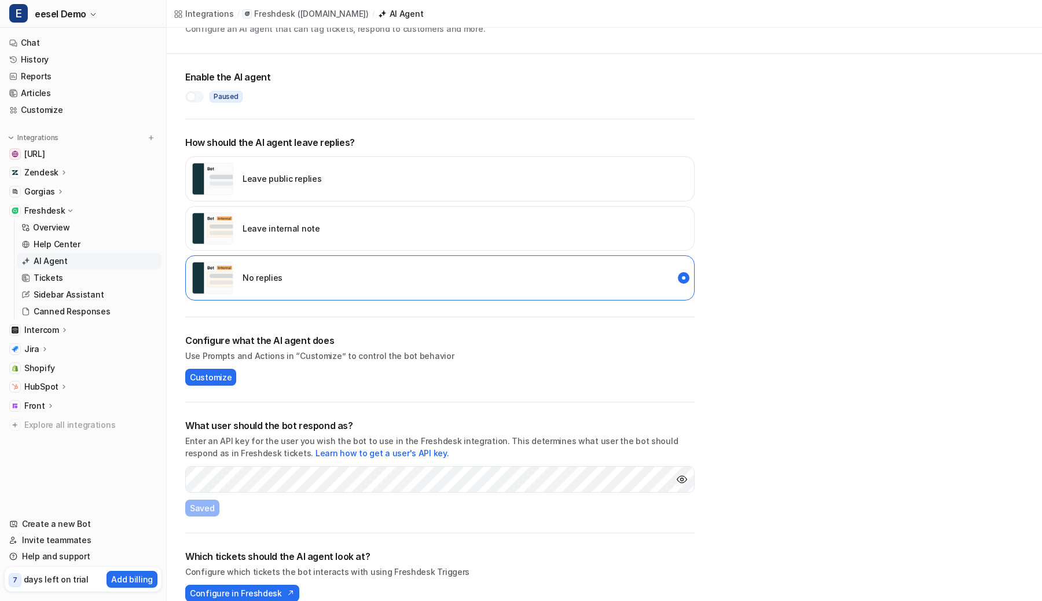
scroll to position [58, 0]
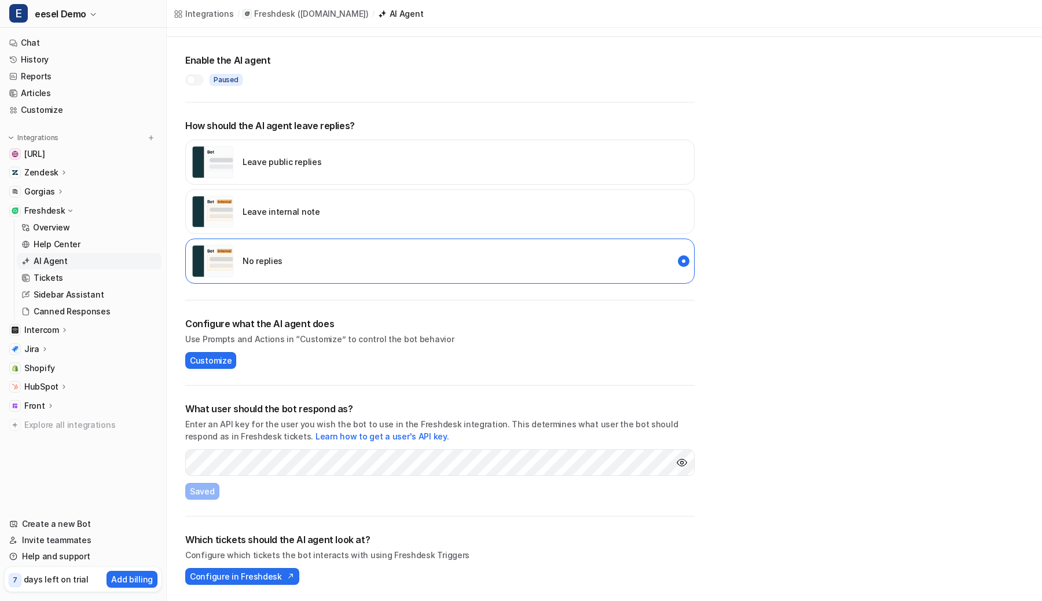
click at [296, 335] on p "Use Prompts and Actions in “Customize” to control the bot behavior" at bounding box center [439, 339] width 509 height 12
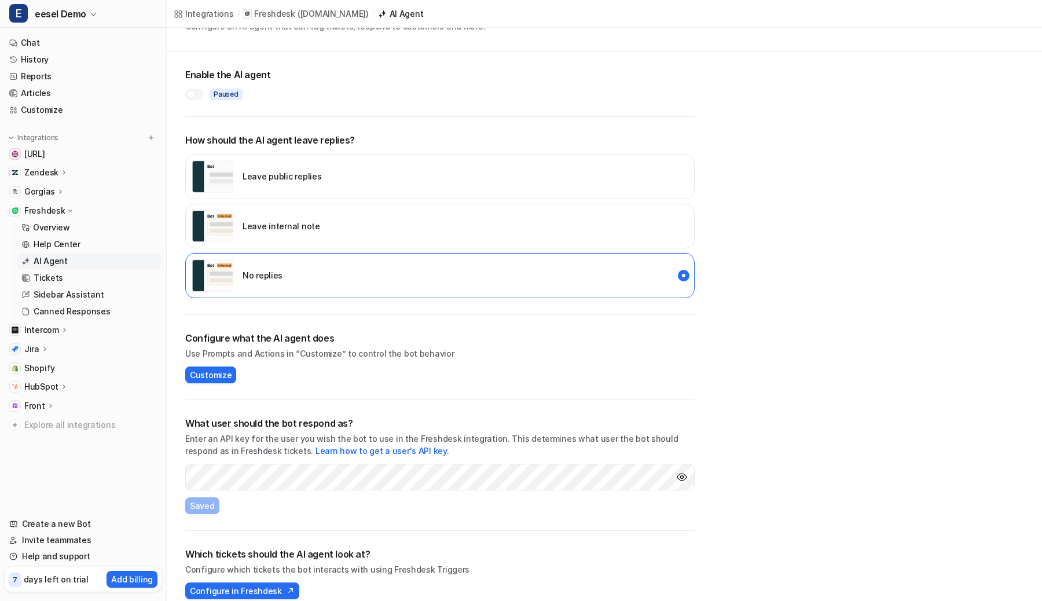
scroll to position [0, 0]
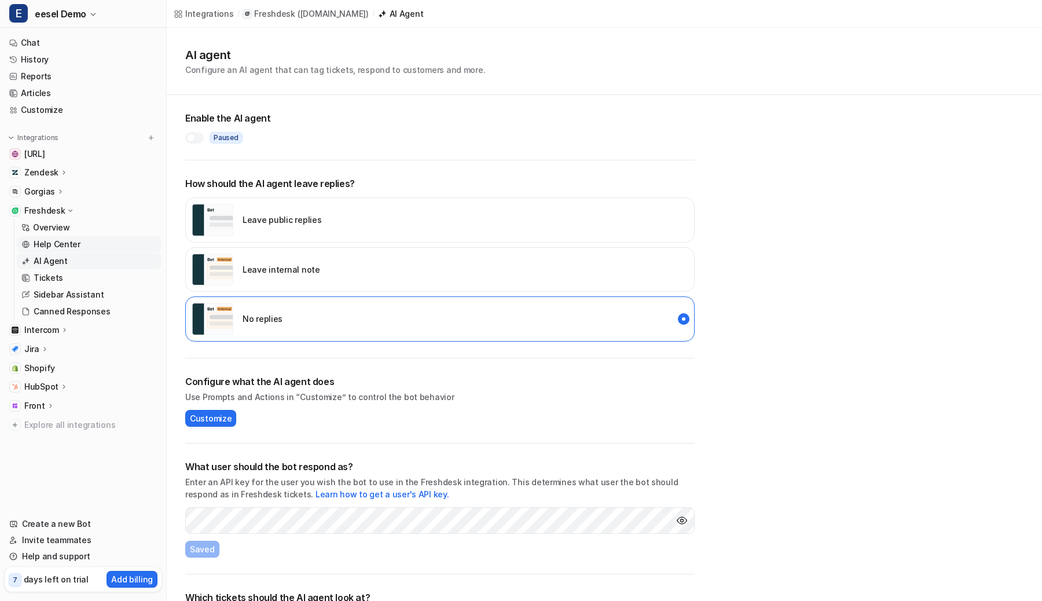
click at [54, 243] on p "Help Center" at bounding box center [57, 244] width 47 height 12
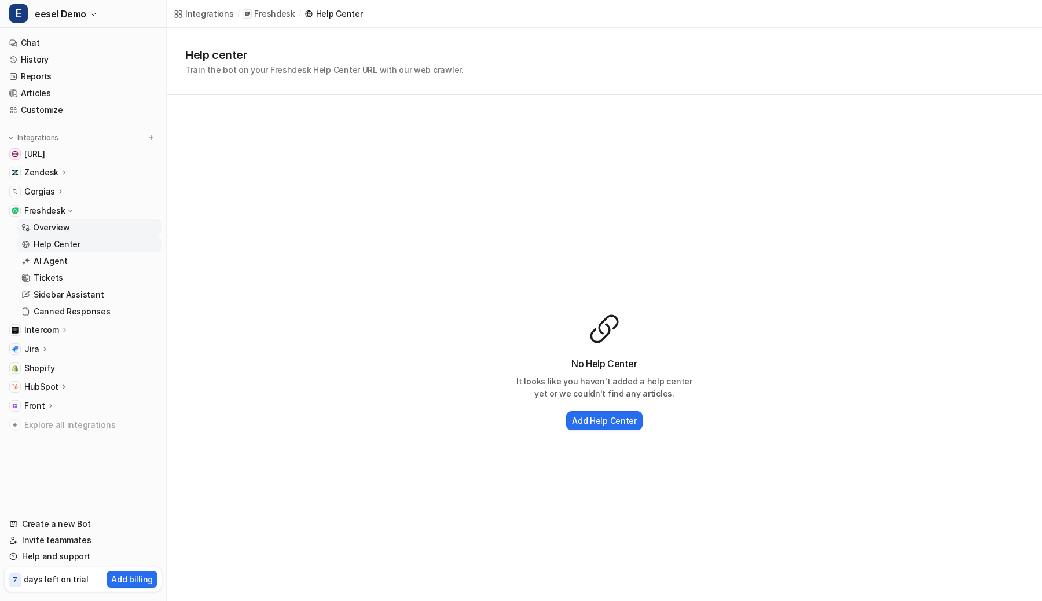
click at [57, 223] on p "Overview" at bounding box center [51, 228] width 37 height 12
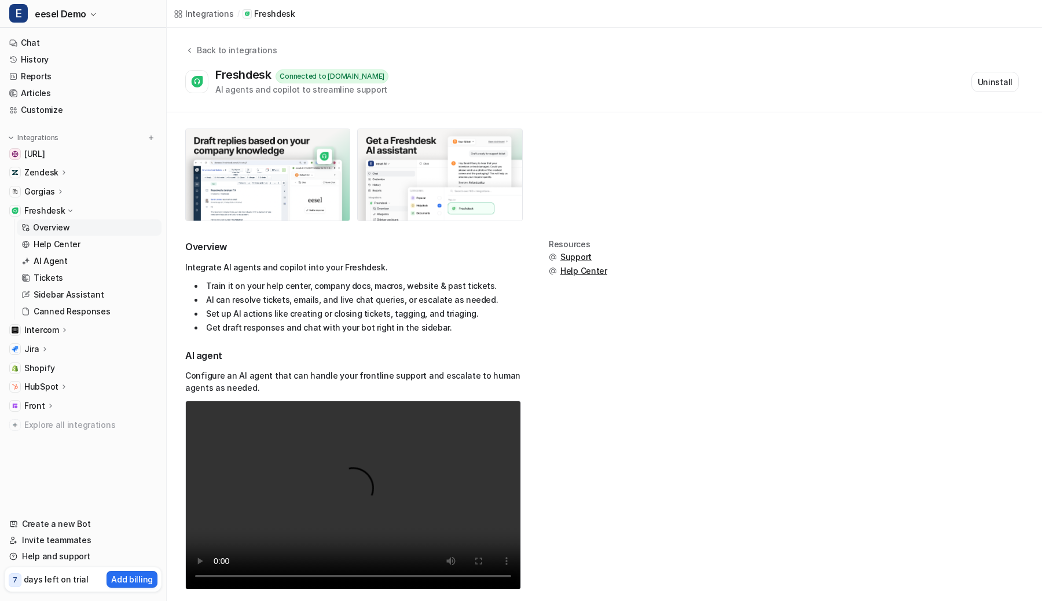
drag, startPoint x: 325, startPoint y: 76, endPoint x: 409, endPoint y: 76, distance: 84.5
click at [388, 76] on div "Connected to eesel8456.freshdesk.com" at bounding box center [331, 76] width 113 height 14
copy div "eesel8456.freshdesk.com"
